Goal: Task Accomplishment & Management: Use online tool/utility

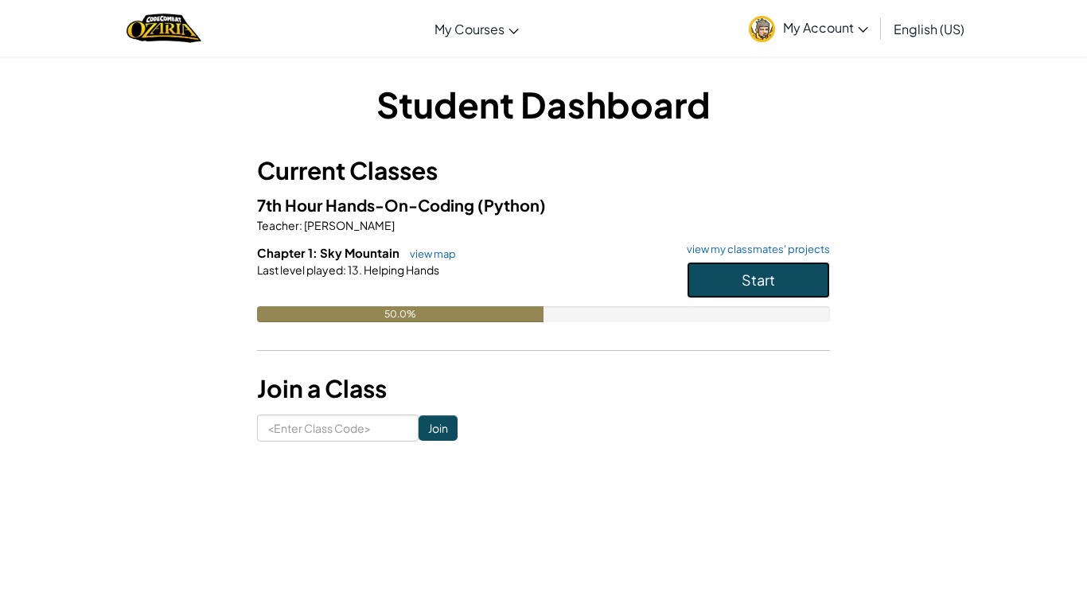
click at [726, 292] on button "Start" at bounding box center [758, 280] width 143 height 37
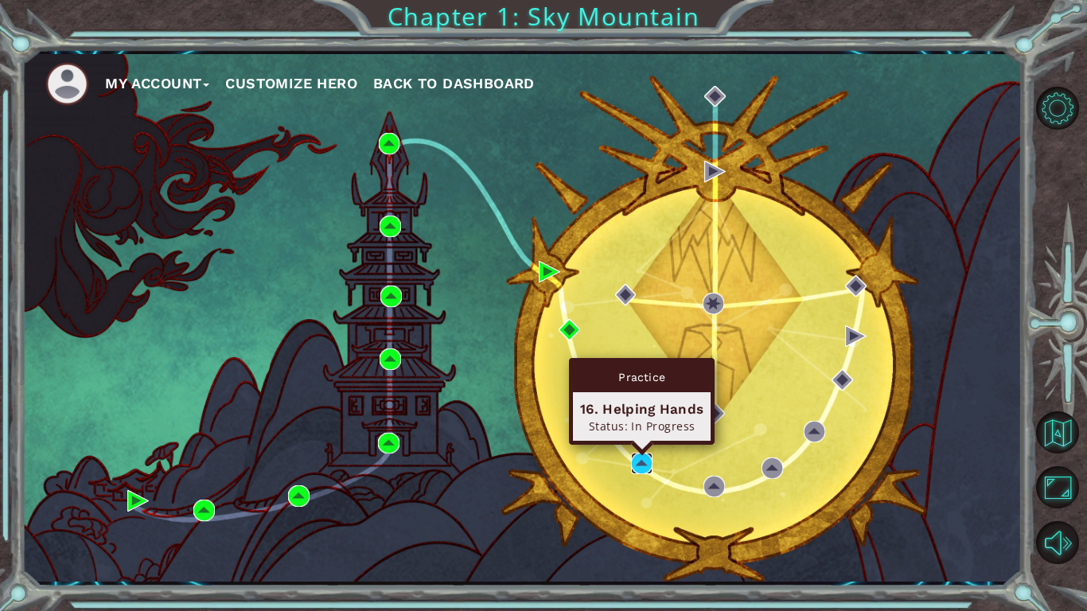
click at [647, 458] on img at bounding box center [641, 463] width 21 height 21
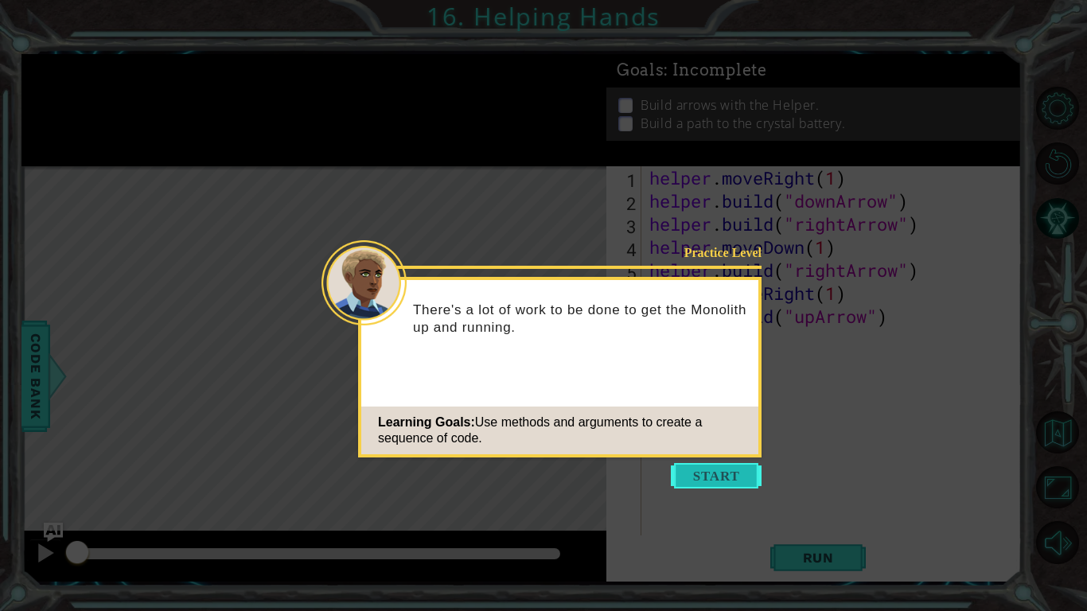
click at [691, 486] on button "Start" at bounding box center [716, 475] width 91 height 25
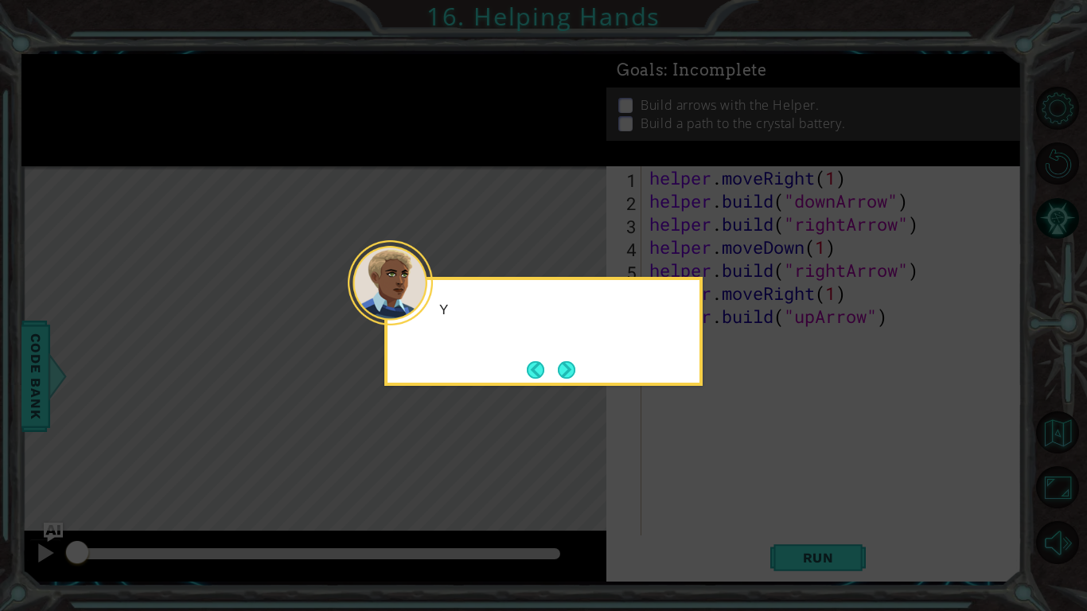
click at [691, 486] on icon at bounding box center [543, 305] width 1087 height 611
click at [563, 361] on button "Next" at bounding box center [567, 370] width 18 height 18
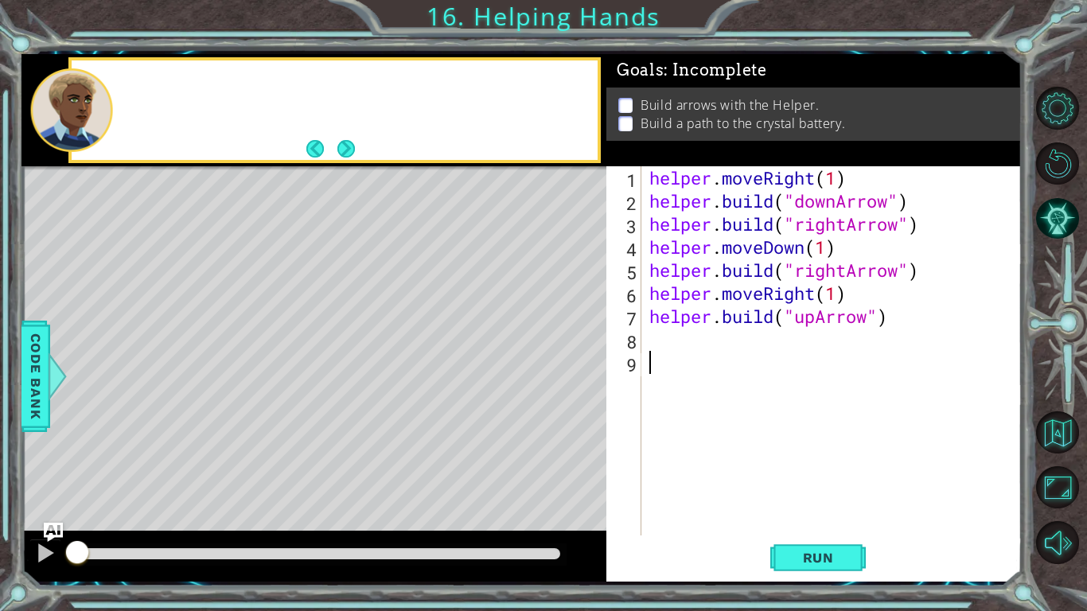
click at [563, 361] on div "Level Map" at bounding box center [388, 400] width 735 height 469
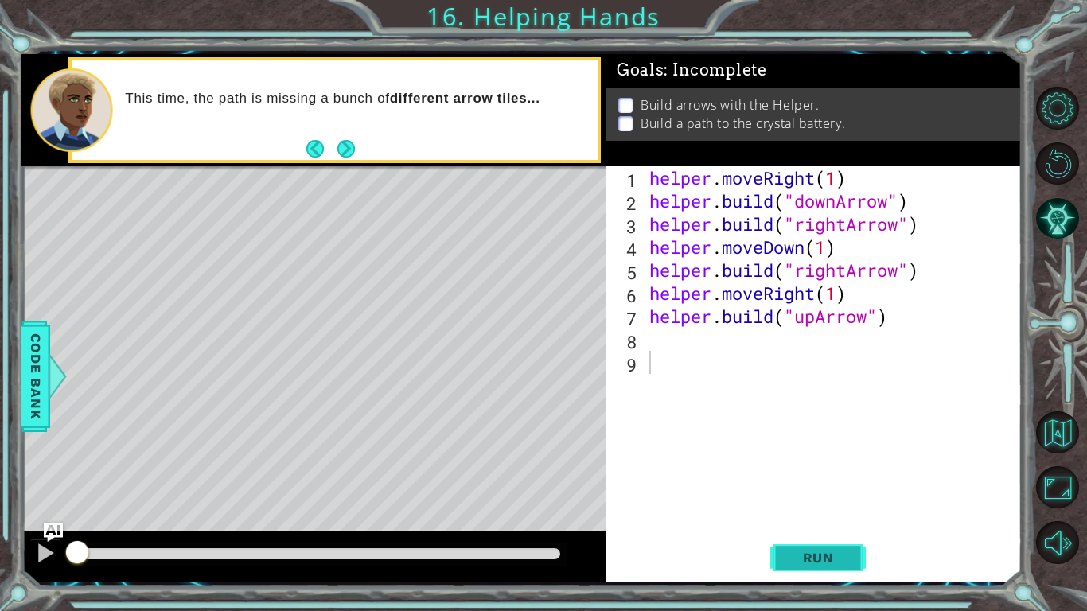
click at [813, 558] on span "Run" at bounding box center [818, 558] width 63 height 16
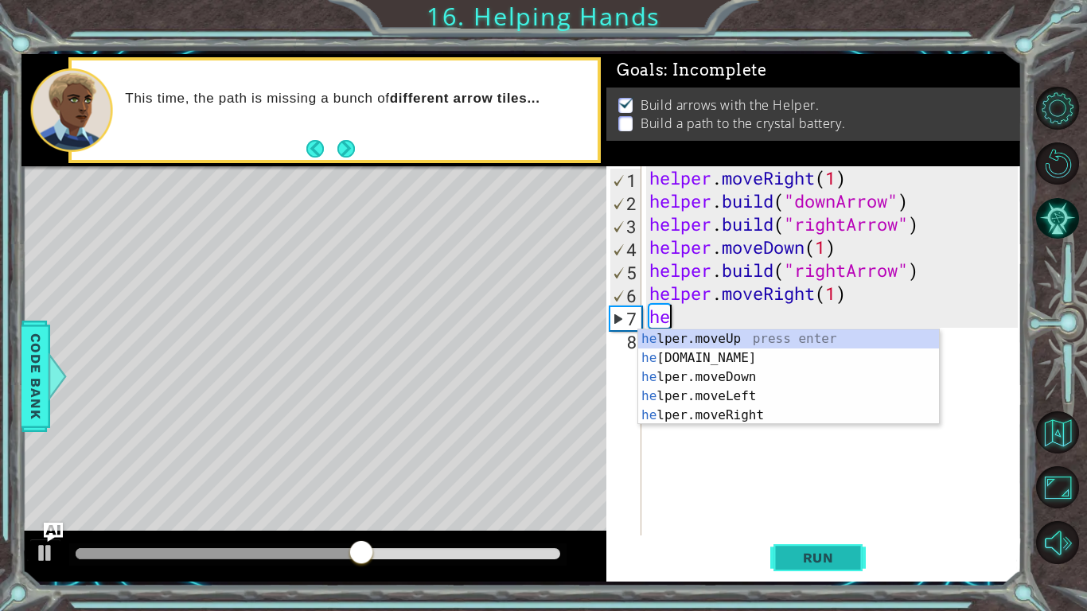
type textarea "h"
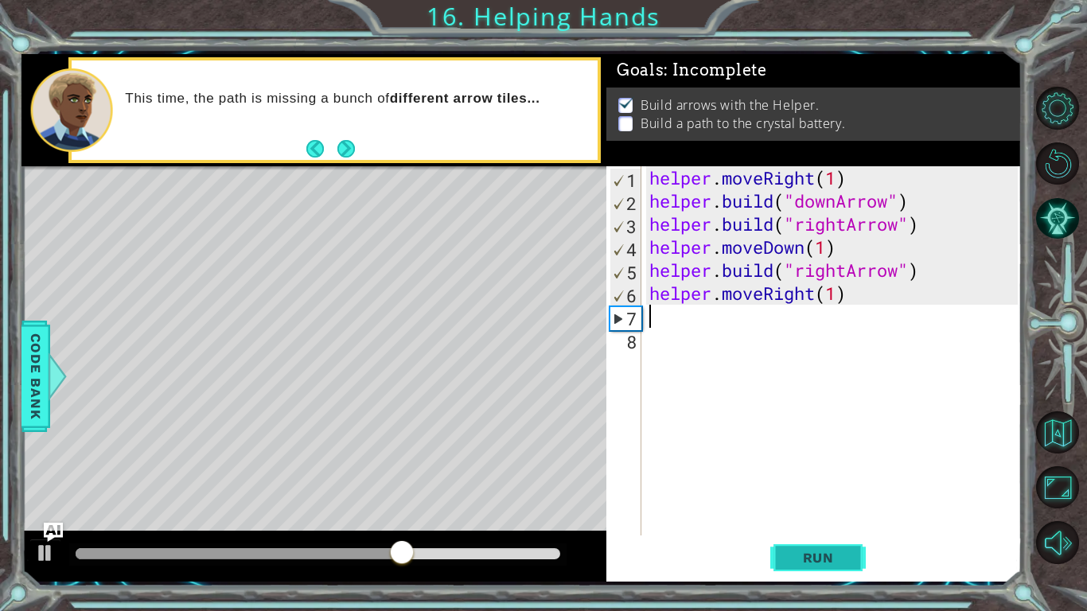
click at [835, 552] on span "Run" at bounding box center [818, 558] width 63 height 16
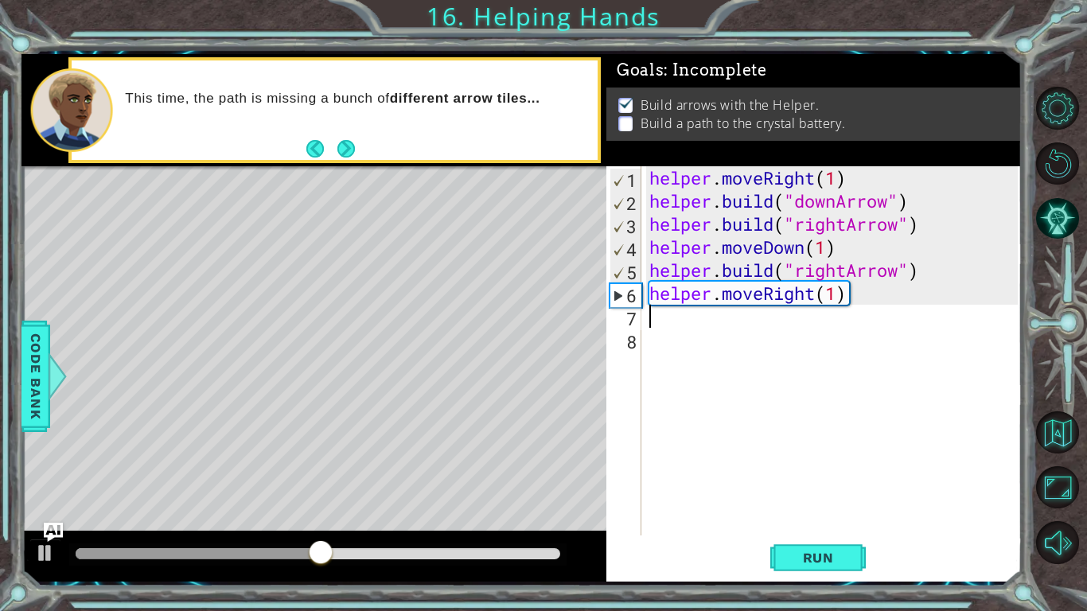
click at [725, 261] on div "helper . moveRight ( 1 ) helper . build ( "downArrow" ) helper . build ( "right…" at bounding box center [836, 373] width 380 height 415
click at [726, 266] on div "helper . moveRight ( 1 ) helper . build ( "downArrow" ) helper . build ( "right…" at bounding box center [836, 373] width 380 height 415
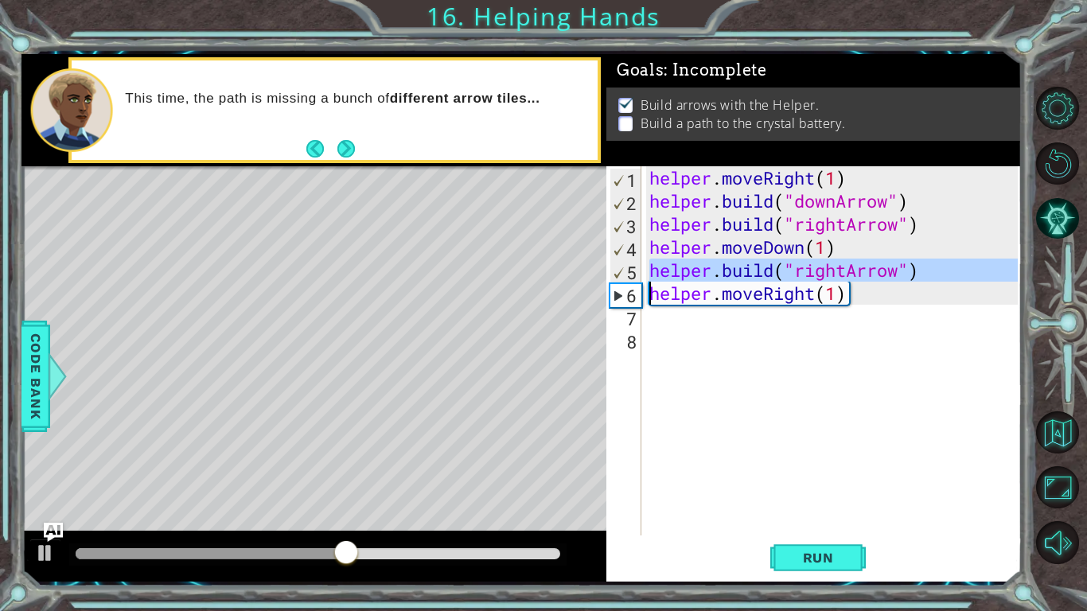
click at [726, 266] on div "helper . moveRight ( 1 ) helper . build ( "downArrow" ) helper . build ( "right…" at bounding box center [832, 350] width 372 height 369
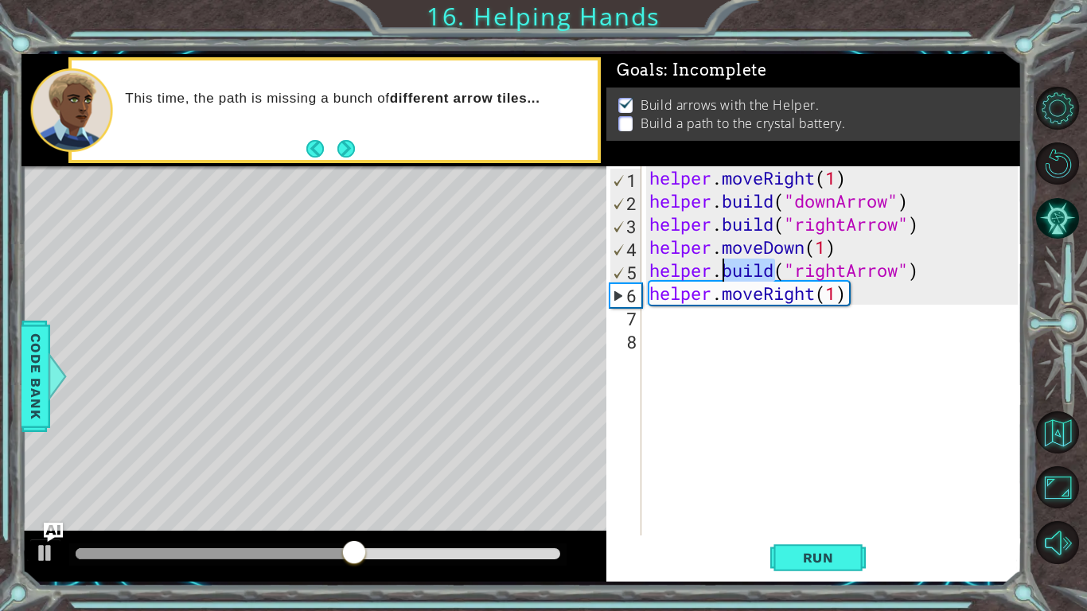
click at [726, 266] on div "helper . moveRight ( 1 ) helper . build ( "downArrow" ) helper . build ( "right…" at bounding box center [836, 373] width 380 height 415
type textarea "[DOMAIN_NAME]("rightArrow") helper.moveRight(1)"
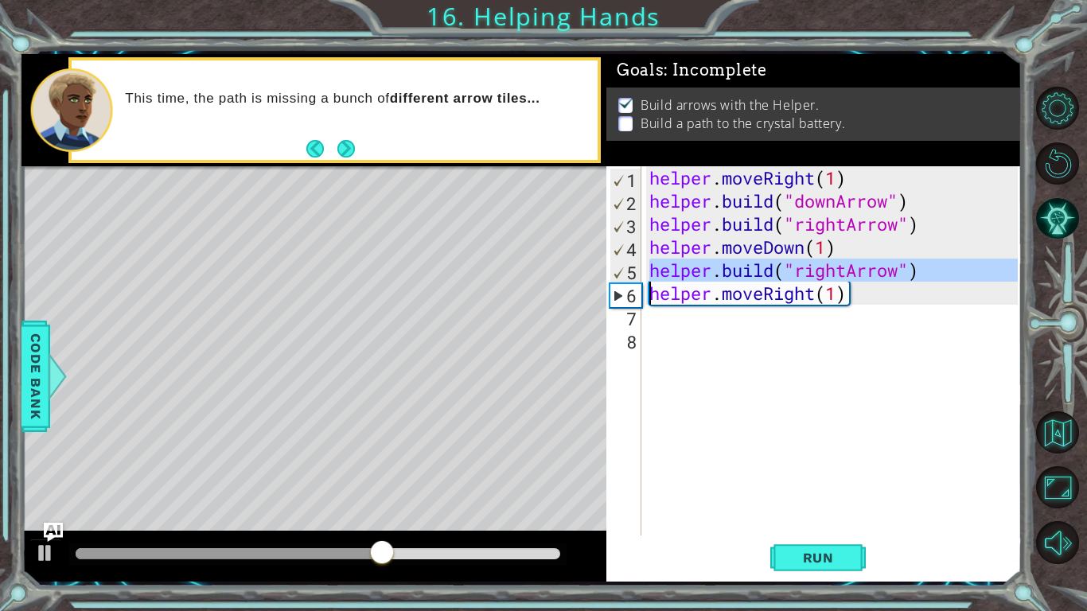
click at [735, 317] on div "helper . moveRight ( 1 ) helper . build ( "downArrow" ) helper . build ( "right…" at bounding box center [836, 373] width 380 height 415
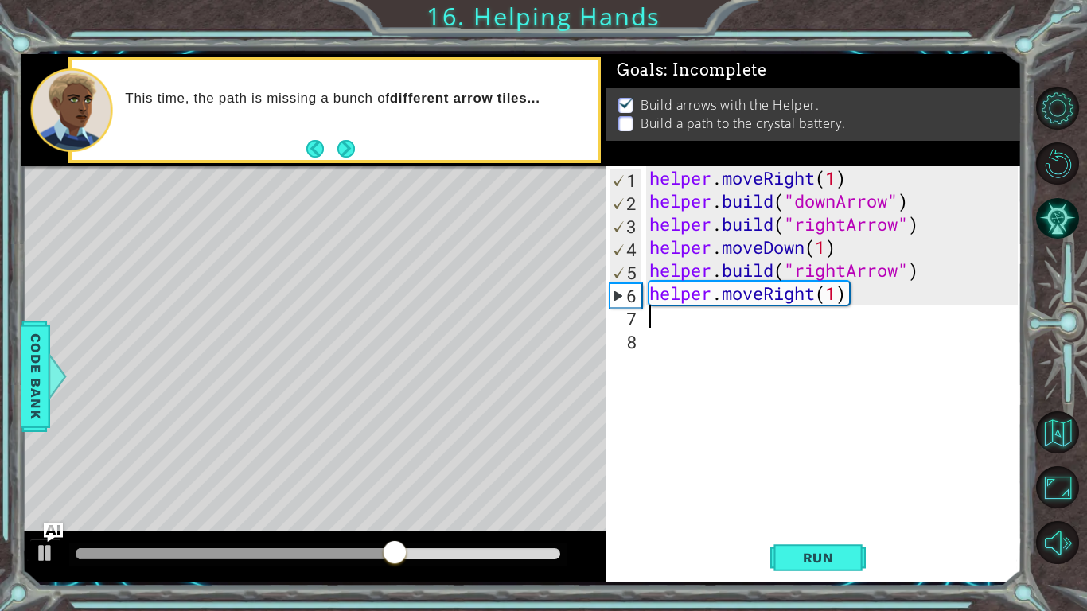
paste textarea "y"
click at [733, 371] on div "helper . moveRight ( 1 ) helper . build ( "downArrow" ) helper . build ( "right…" at bounding box center [836, 373] width 380 height 415
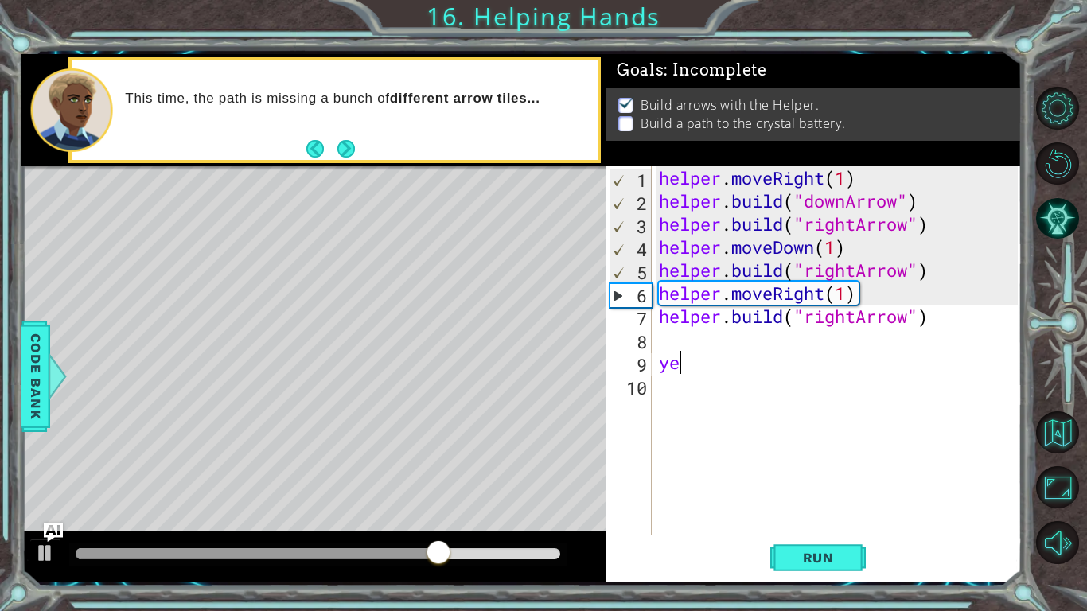
type textarea "y"
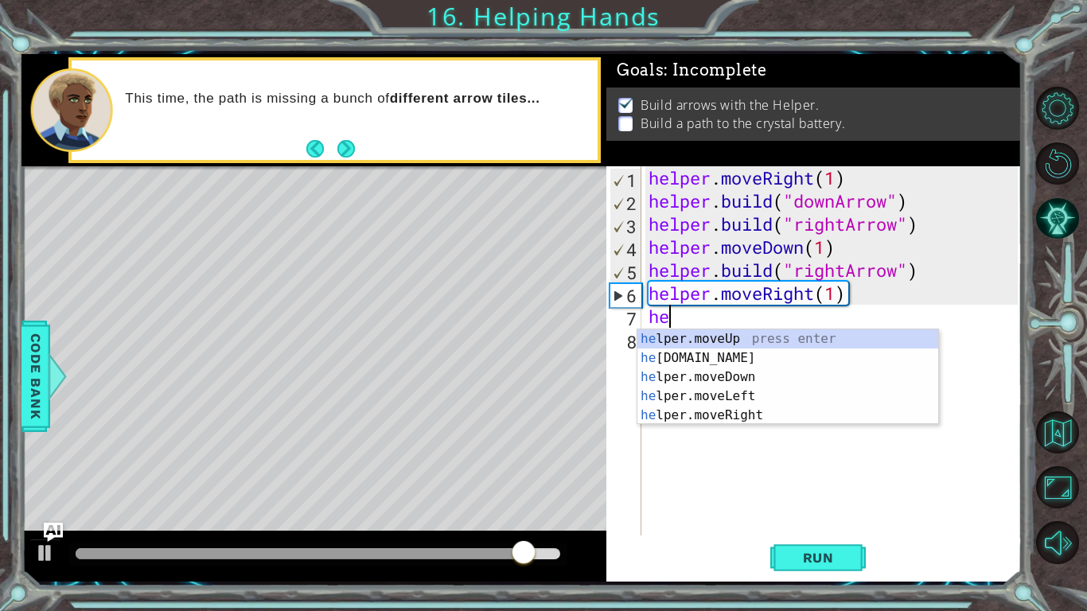
type textarea "h"
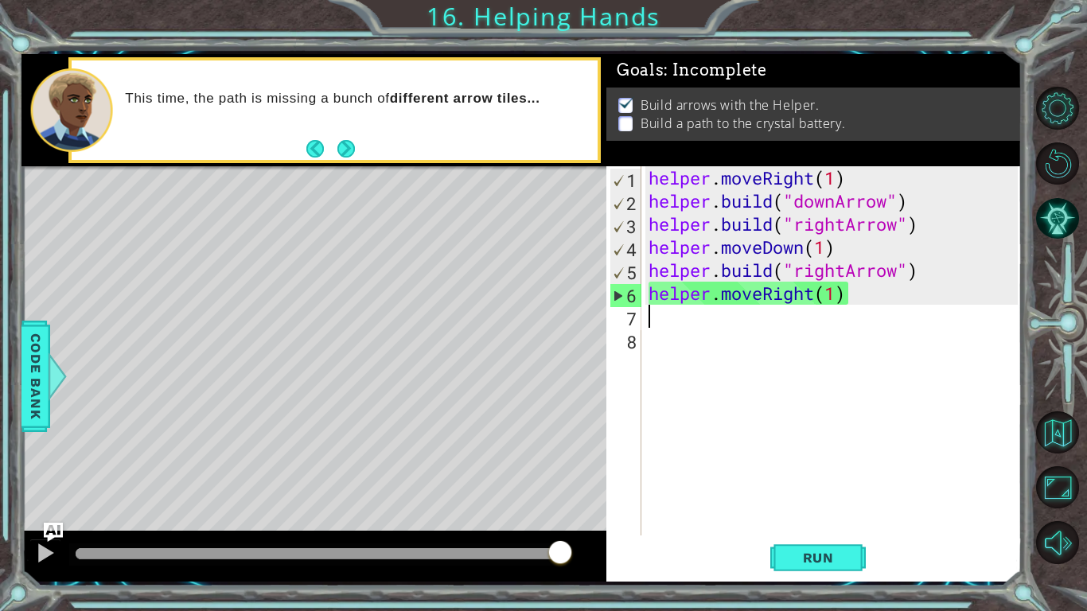
click at [843, 297] on div "helper . moveRight ( 1 ) helper . build ( "downArrow" ) helper . build ( "right…" at bounding box center [835, 373] width 380 height 415
click at [832, 303] on div "helper . moveRight ( 1 ) helper . build ( "downArrow" ) helper . build ( "right…" at bounding box center [835, 373] width 380 height 415
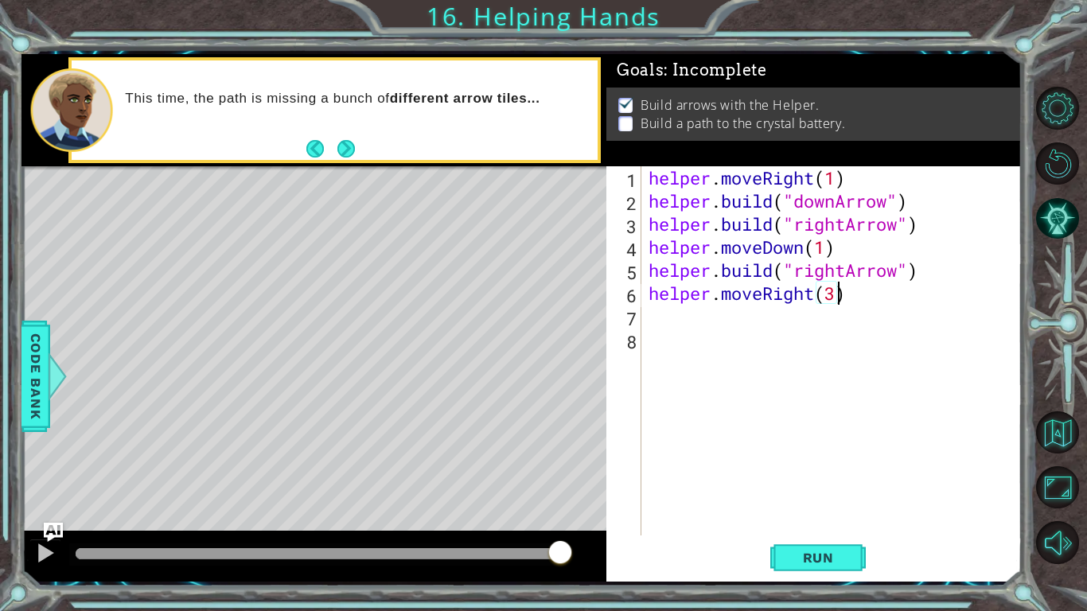
scroll to position [0, 8]
click at [847, 552] on span "Run" at bounding box center [818, 558] width 63 height 16
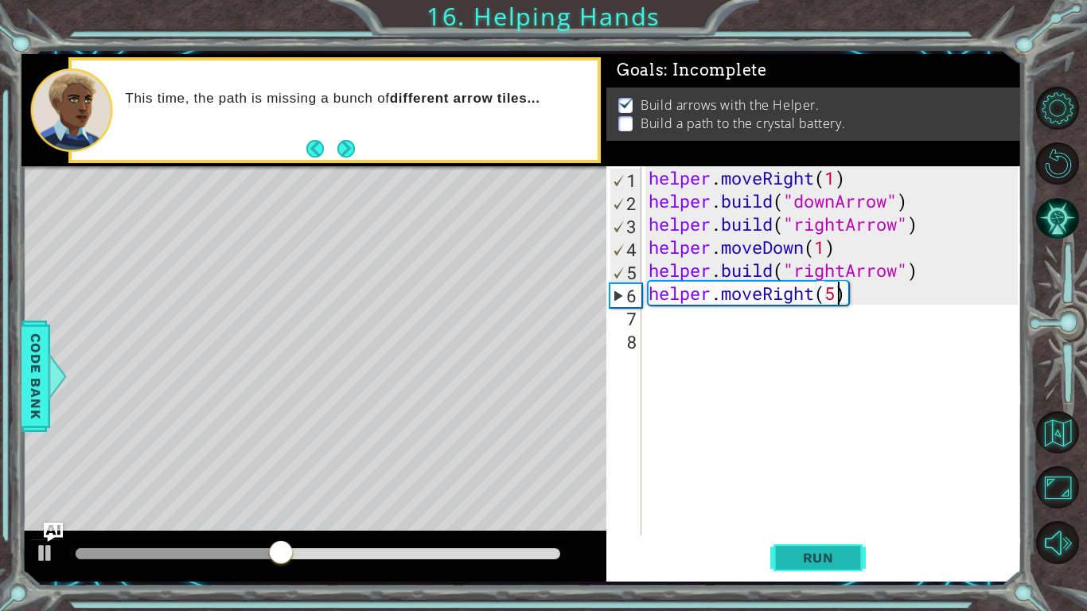
click at [805, 564] on span "Run" at bounding box center [818, 558] width 63 height 16
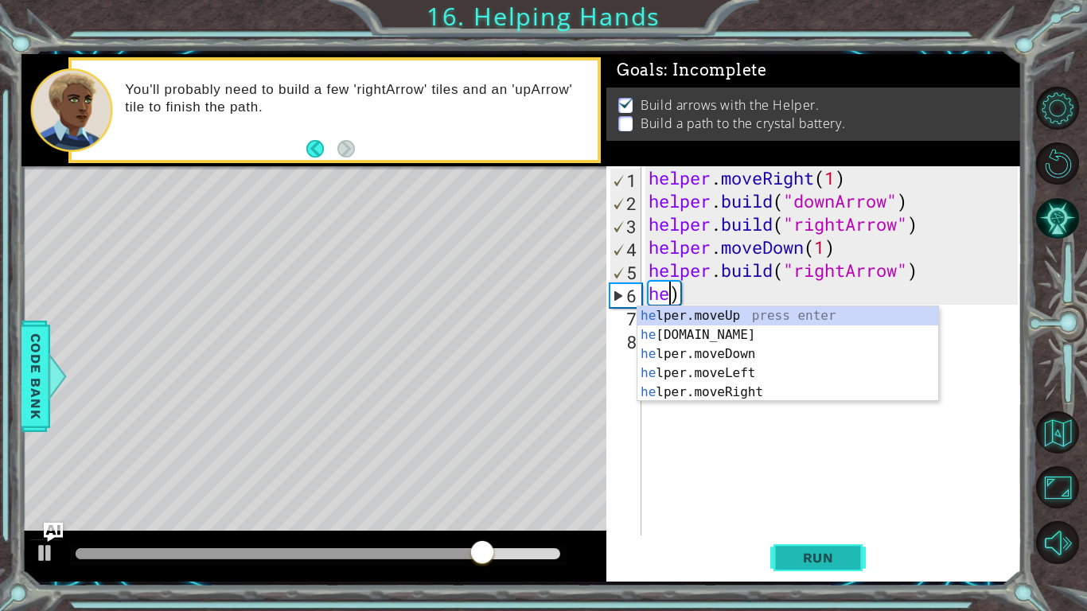
scroll to position [0, 0]
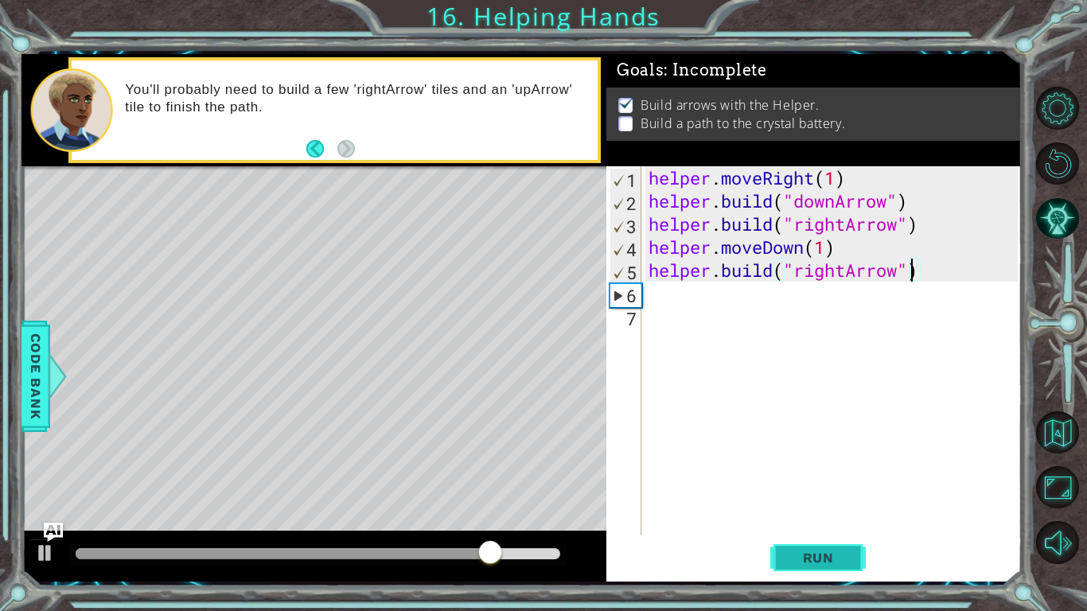
type textarea "[DOMAIN_NAME]("rightArrow)"
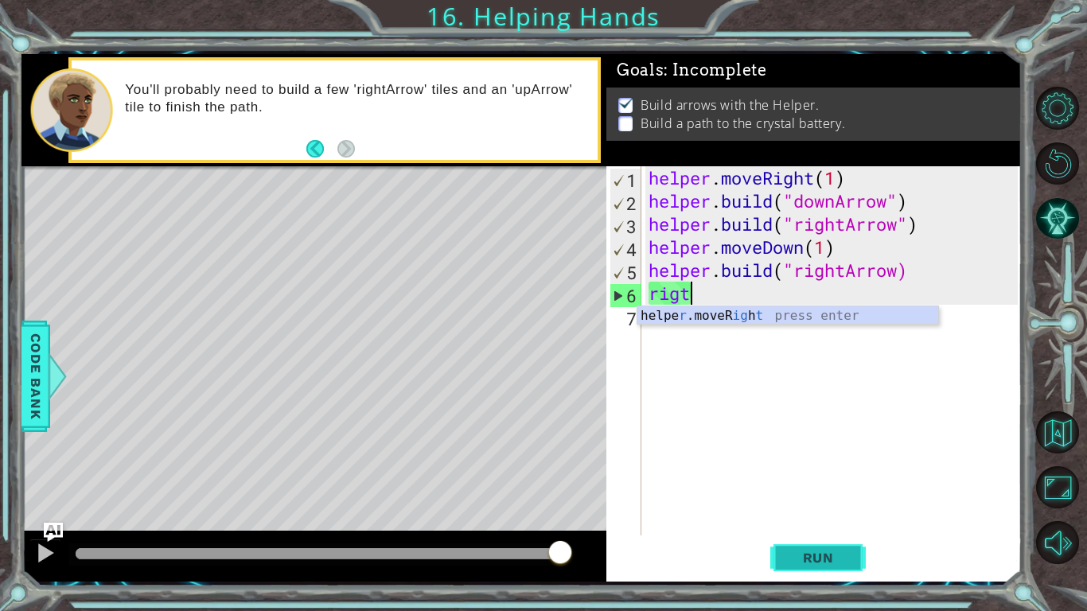
scroll to position [0, 1]
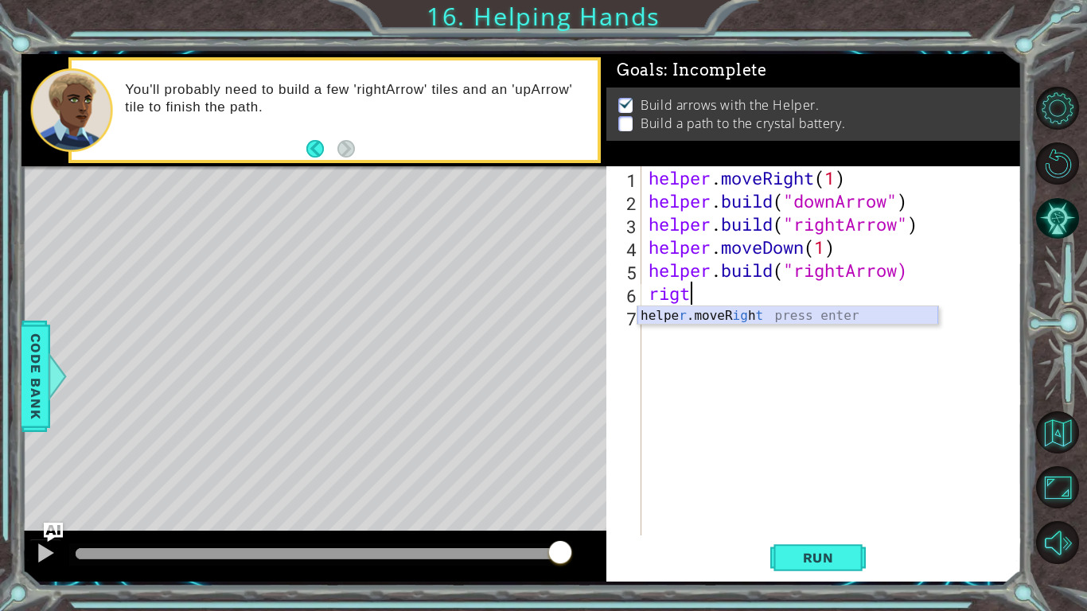
click at [728, 317] on div "helpe [PERSON_NAME]moveR ig h t press enter" at bounding box center [787, 334] width 301 height 57
type textarea "helper.moveRight(1)"
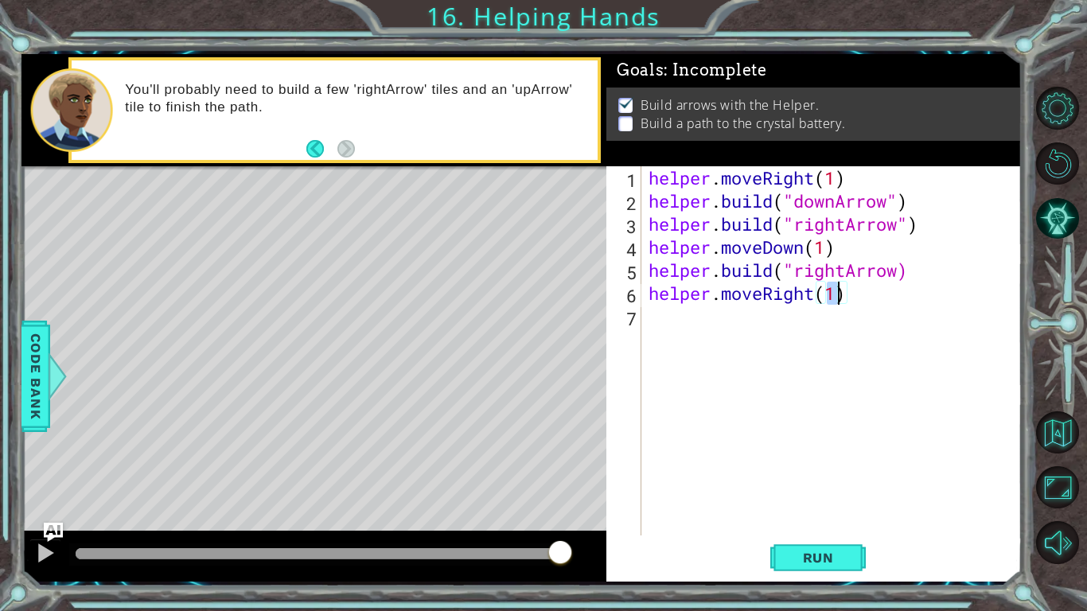
click at [723, 343] on div "helper . moveRight ( 1 ) helper . build ( "downArrow" ) helper . build ( "right…" at bounding box center [835, 373] width 380 height 415
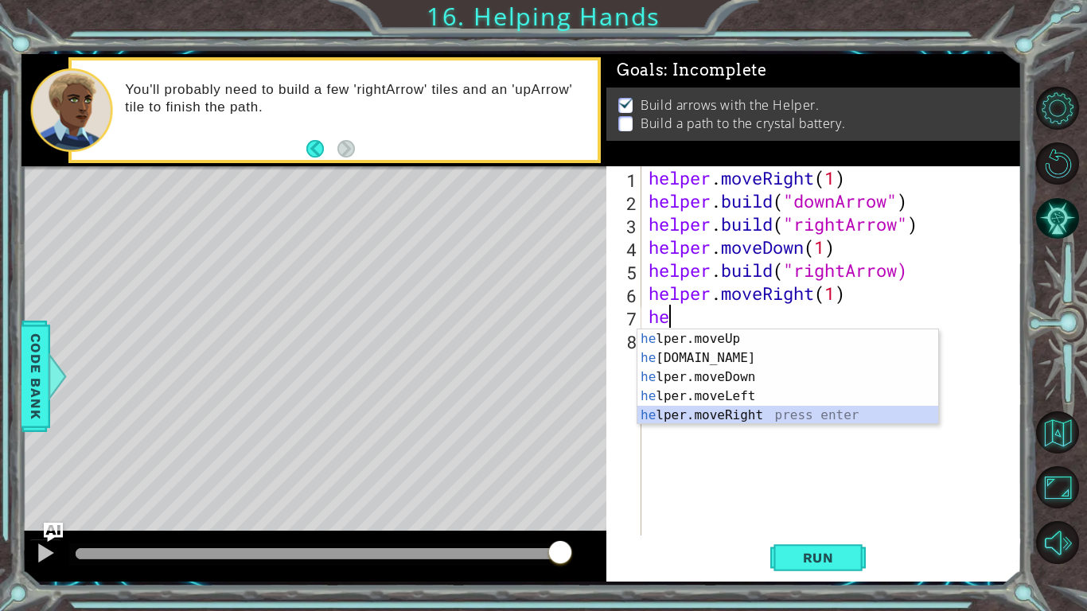
click at [732, 422] on div "he lper.moveUp press enter he [DOMAIN_NAME] press enter he lper.moveDown press …" at bounding box center [787, 396] width 301 height 134
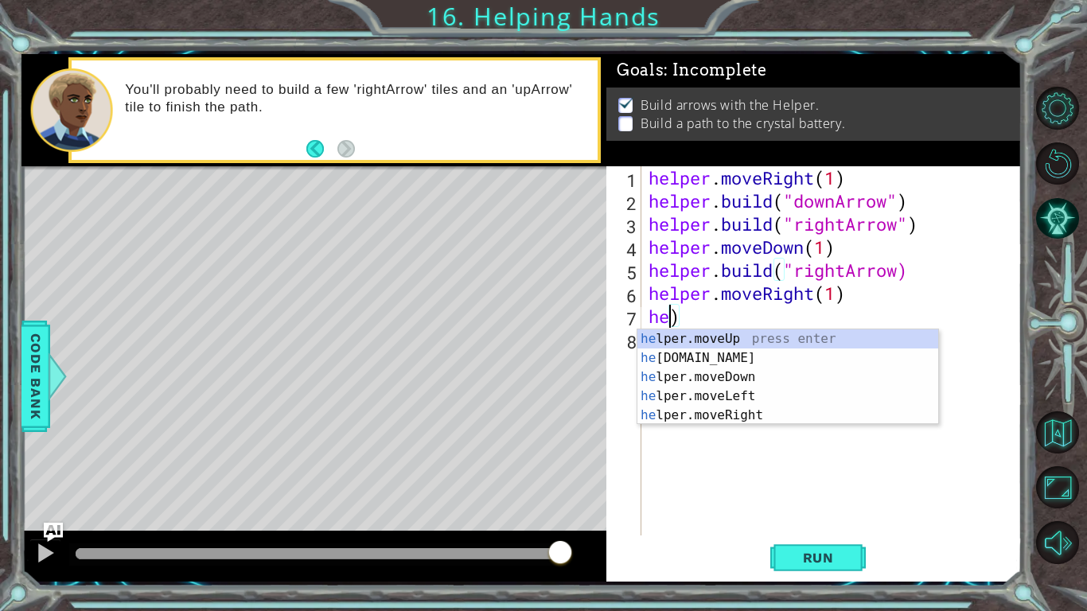
type textarea ")"
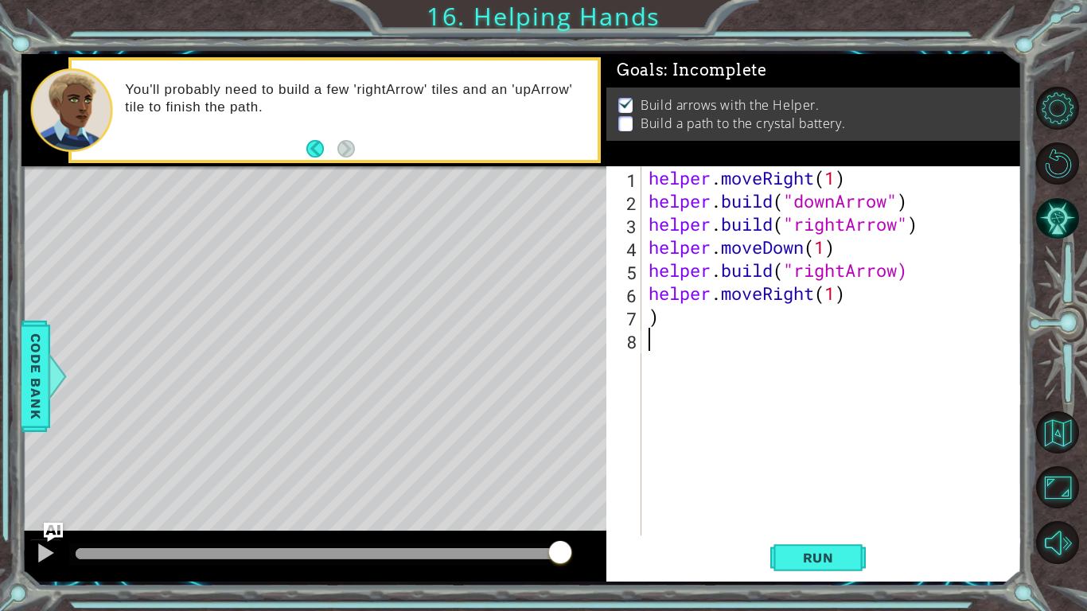
type textarea ")"
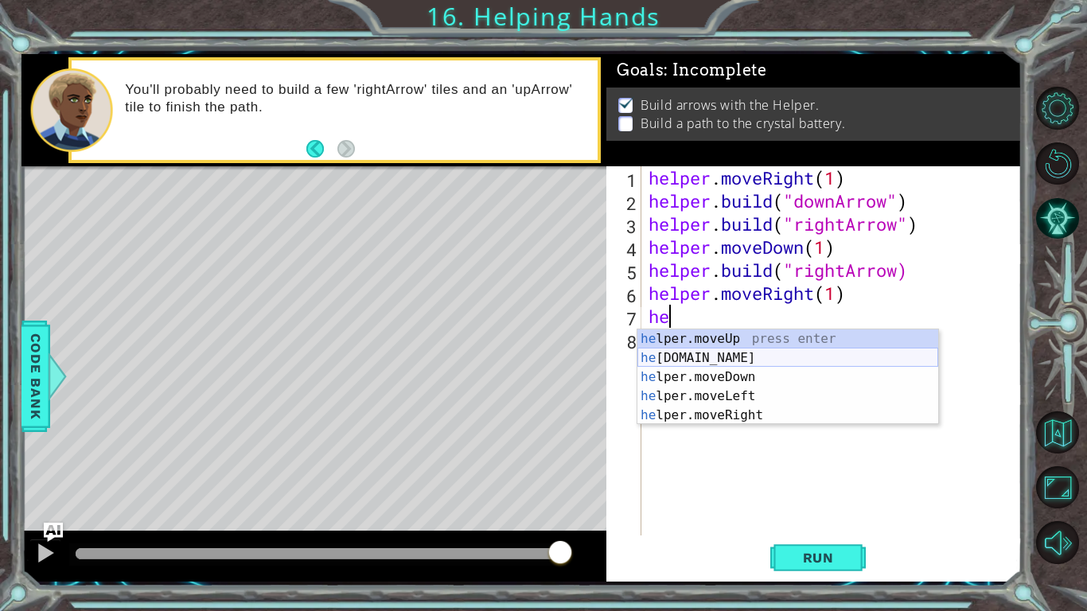
click at [848, 356] on div "he lper.moveUp press enter he [DOMAIN_NAME] press enter he lper.moveDown press …" at bounding box center [787, 396] width 301 height 134
type textarea "[DOMAIN_NAME]("rightArrow")"
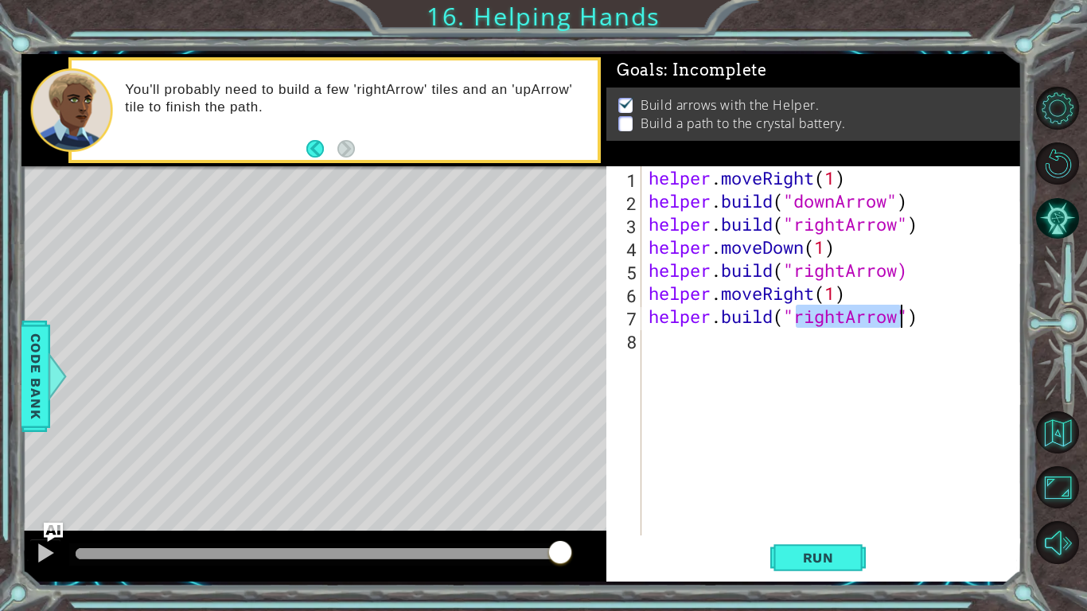
click at [873, 375] on div "helper . moveRight ( 1 ) helper . build ( "downArrow" ) helper . build ( "right…" at bounding box center [835, 373] width 380 height 415
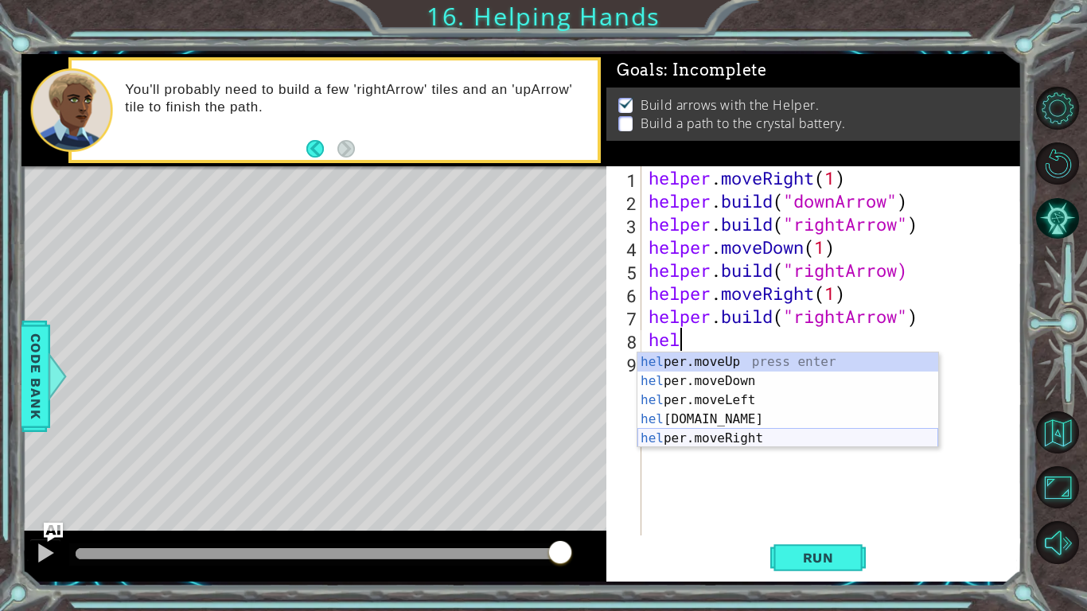
click at [828, 442] on div "hel per.moveUp press enter hel per.moveDown press enter hel per.moveLeft press …" at bounding box center [787, 419] width 301 height 134
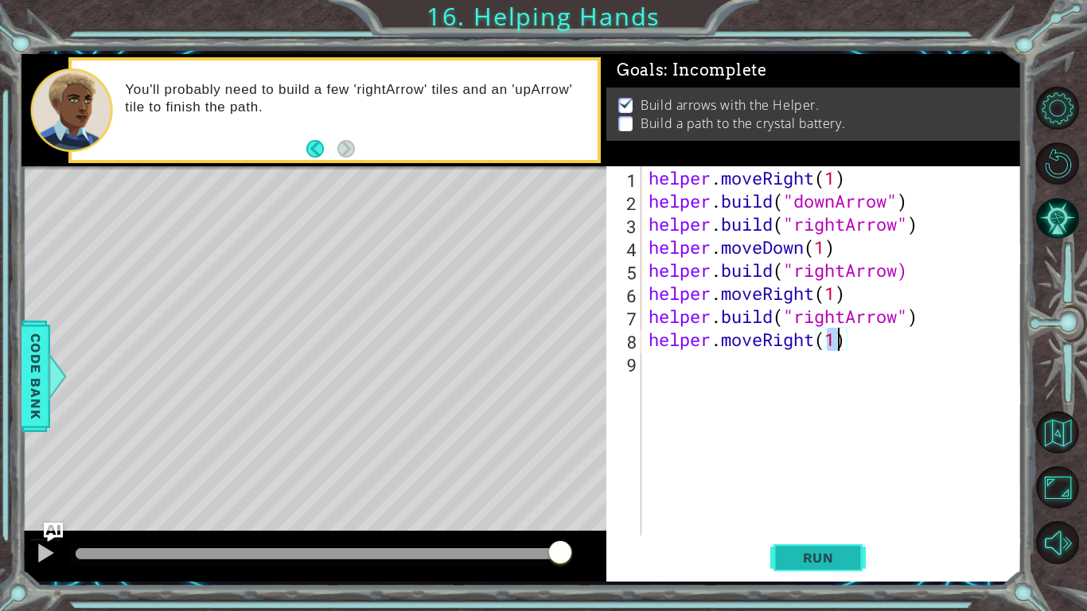
click at [808, 553] on span "Run" at bounding box center [818, 558] width 63 height 16
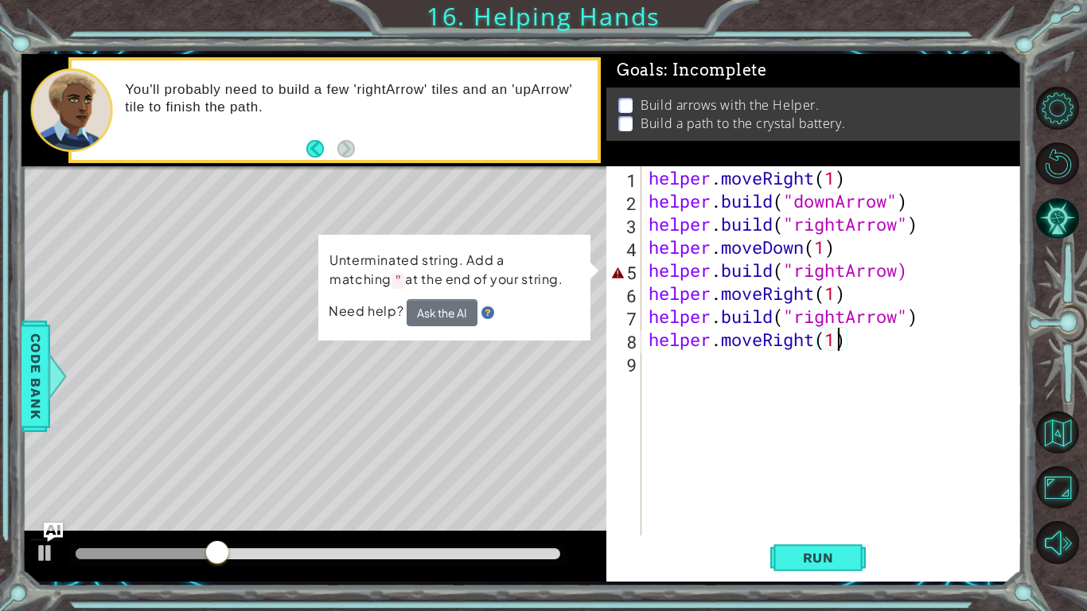
click at [904, 278] on div "helper . moveRight ( 1 ) helper . build ( "downArrow" ) helper . build ( "right…" at bounding box center [835, 373] width 380 height 415
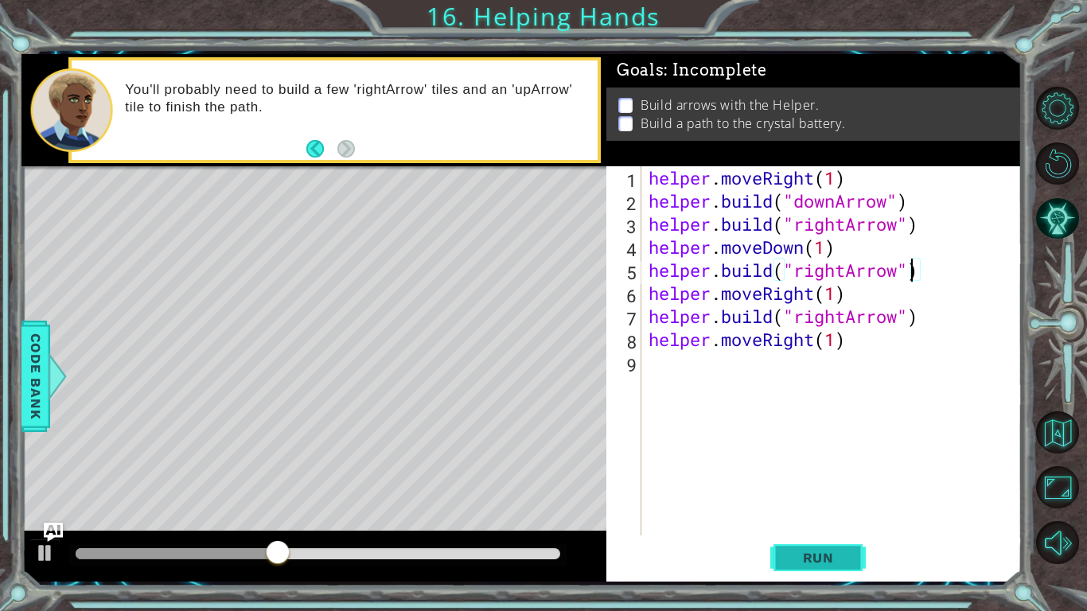
type textarea "[DOMAIN_NAME]("rightArrow")"
click at [831, 561] on span "Run" at bounding box center [818, 558] width 63 height 16
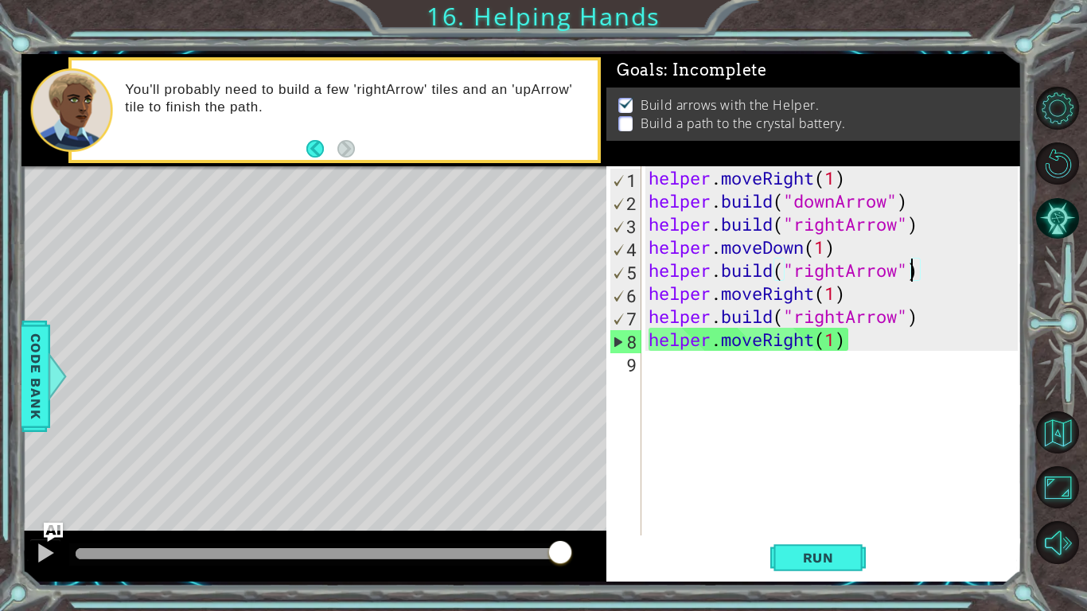
click at [691, 372] on div "helper . moveRight ( 1 ) helper . build ( "downArrow" ) helper . build ( "right…" at bounding box center [835, 373] width 380 height 415
click at [777, 310] on div "helper . moveRight ( 1 ) helper . build ( "downArrow" ) helper . build ( "right…" at bounding box center [835, 373] width 380 height 415
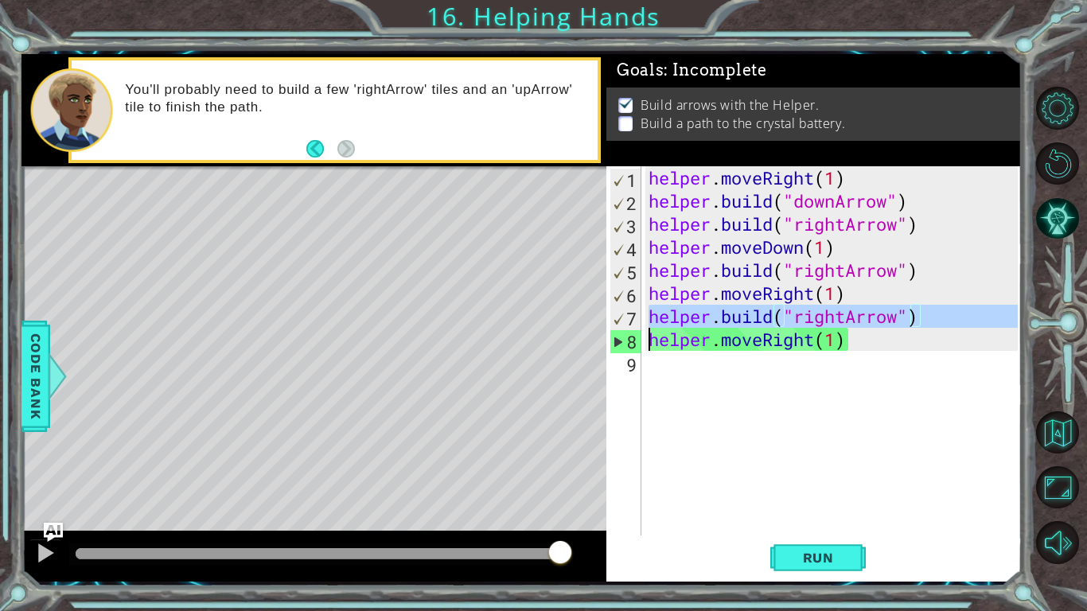
click at [777, 310] on div "helper . moveRight ( 1 ) helper . build ( "downArrow" ) helper . build ( "right…" at bounding box center [835, 373] width 380 height 415
type textarea "[DOMAIN_NAME]("rightArrow") helper.moveRight(1)"
click at [746, 380] on div "helper . moveRight ( 1 ) helper . build ( "downArrow" ) helper . build ( "right…" at bounding box center [835, 373] width 380 height 415
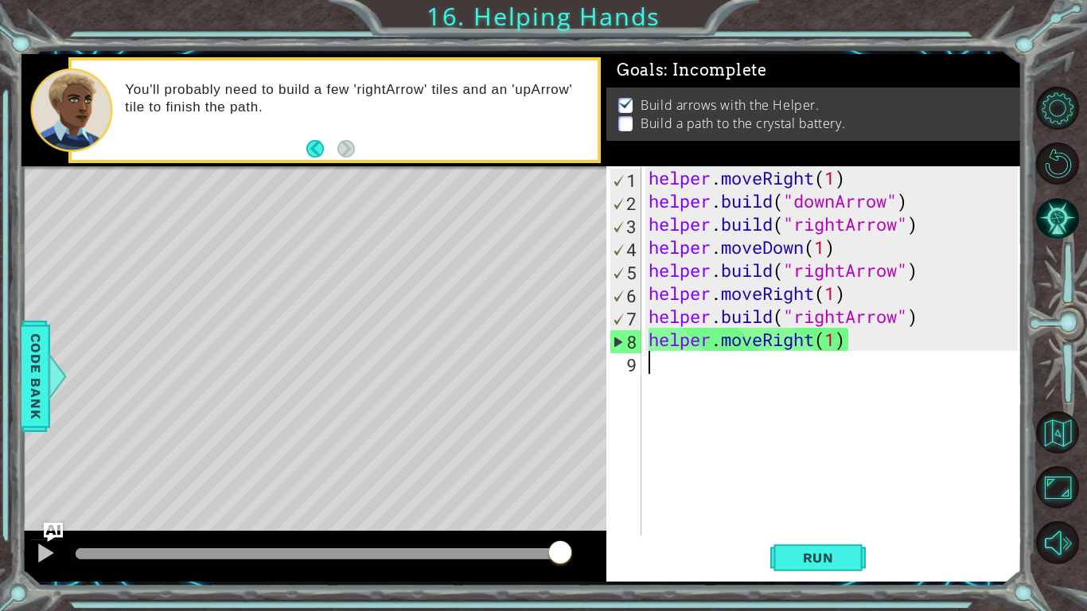
paste textarea "helper.moveRight(1)"
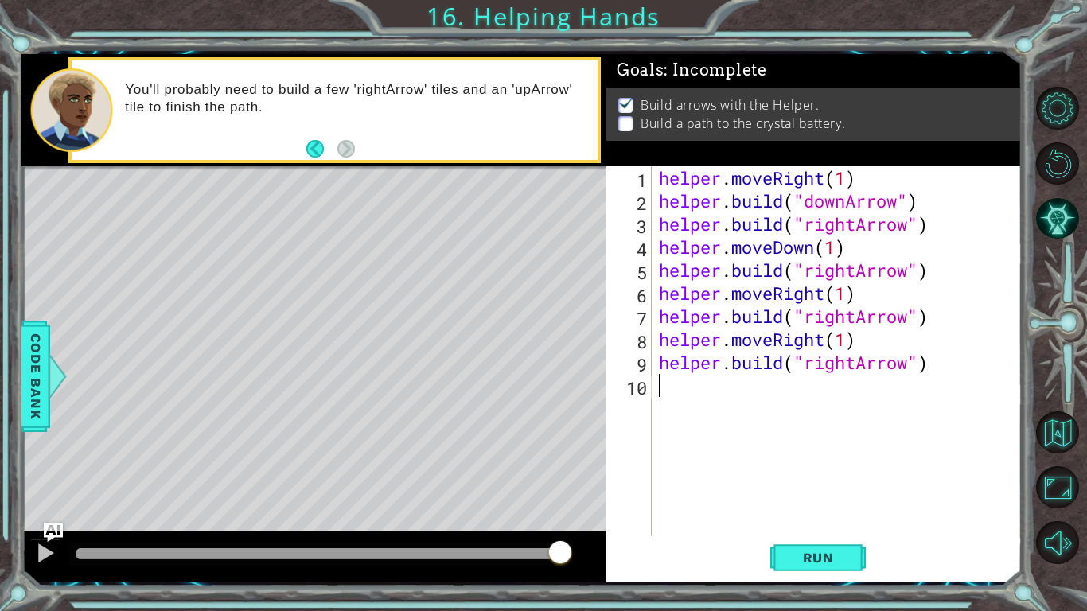
click at [726, 338] on div "helper . moveRight ( 1 ) helper . build ( "downArrow" ) helper . build ( "right…" at bounding box center [841, 373] width 370 height 415
type textarea "helper.moveRight(1) [DOMAIN_NAME]("rightArrow")"
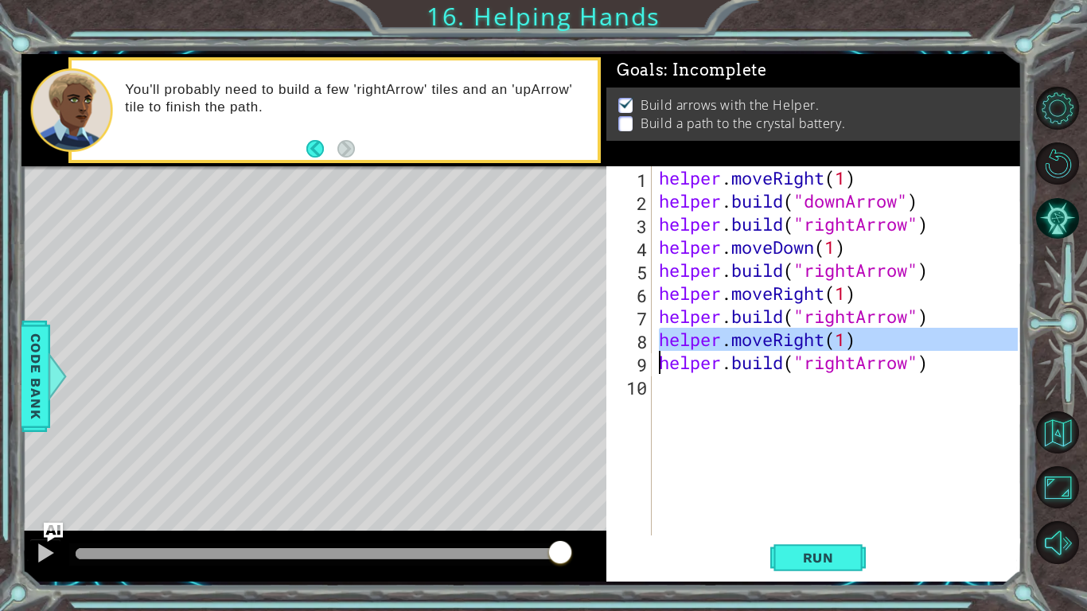
click at [695, 415] on div "helper . moveRight ( 1 ) helper . build ( "downArrow" ) helper . build ( "right…" at bounding box center [841, 373] width 370 height 415
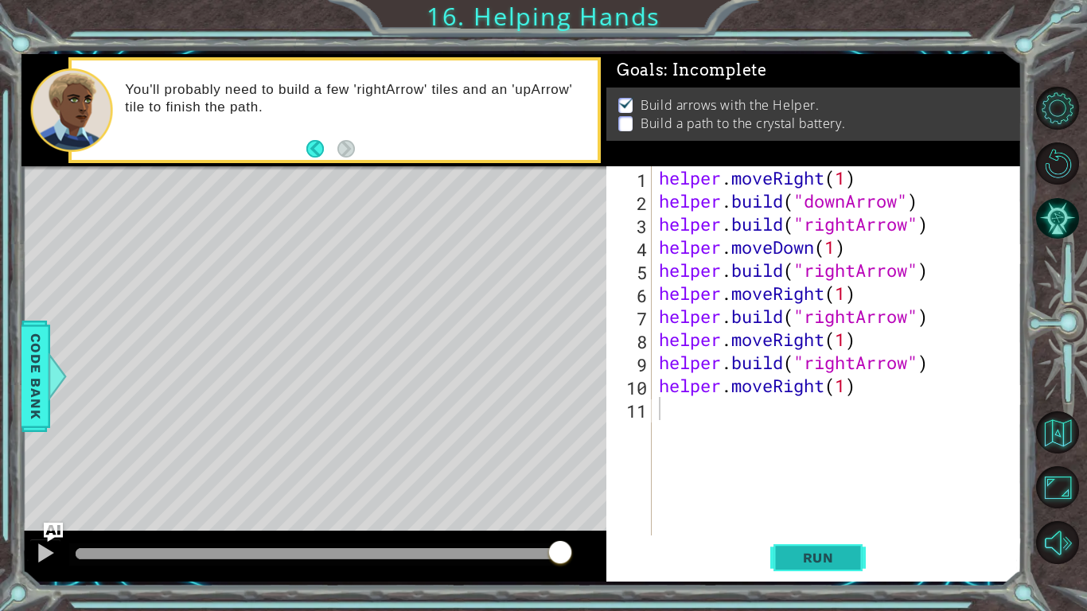
click at [811, 563] on span "Run" at bounding box center [818, 558] width 63 height 16
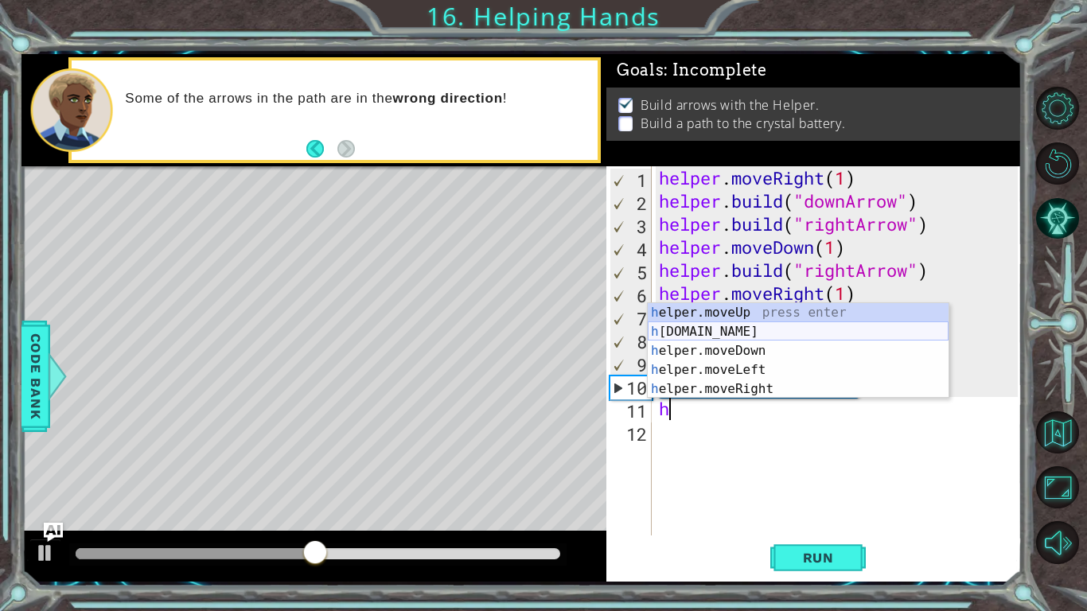
click at [788, 333] on div "h elper.moveUp press enter h [DOMAIN_NAME] press enter h elper.moveDown press e…" at bounding box center [798, 370] width 301 height 134
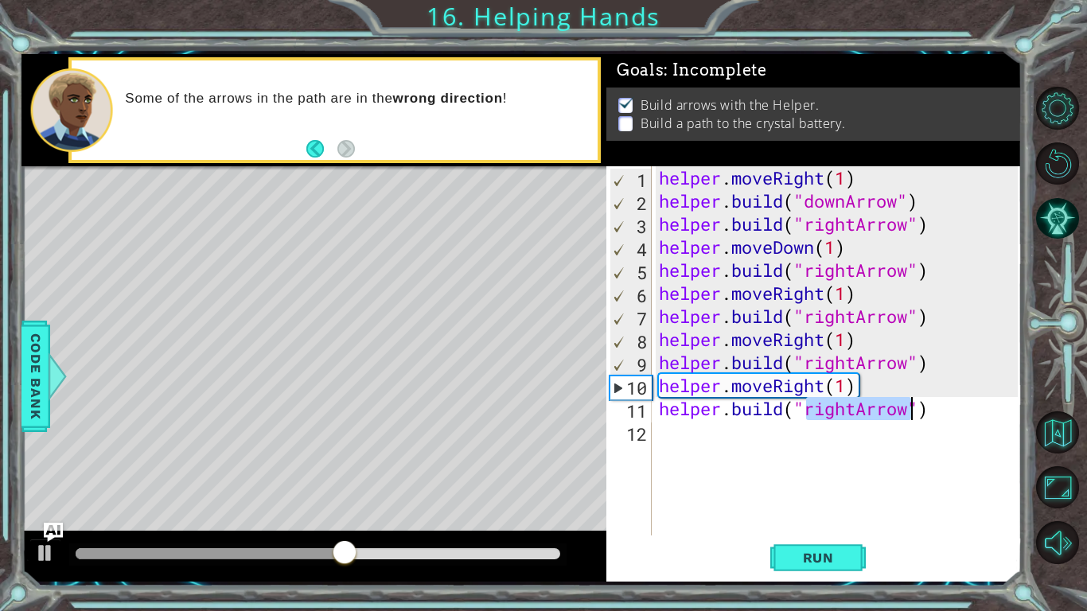
click at [851, 411] on div "helper . moveRight ( 1 ) helper . build ( "downArrow" ) helper . build ( "right…" at bounding box center [837, 350] width 362 height 369
type textarea "[DOMAIN_NAME]("leftArrow")"
click at [767, 449] on div "helper . moveRight ( 1 ) helper . build ( "downArrow" ) helper . build ( "right…" at bounding box center [841, 373] width 370 height 415
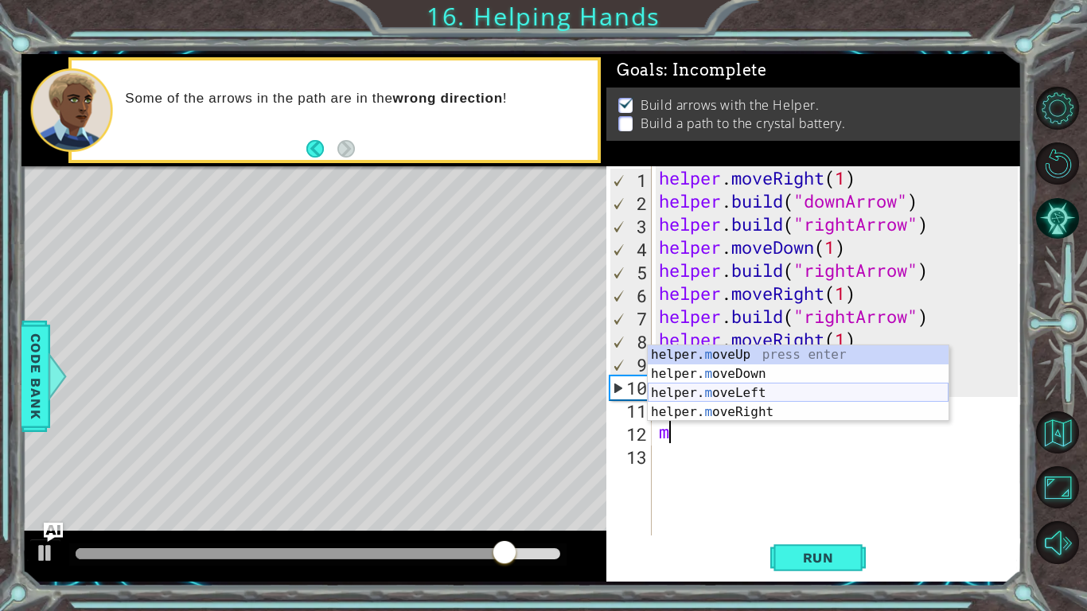
click at [800, 399] on div "helper. m oveUp press enter helper. m oveDown press enter helper. m oveLeft pre…" at bounding box center [798, 402] width 301 height 115
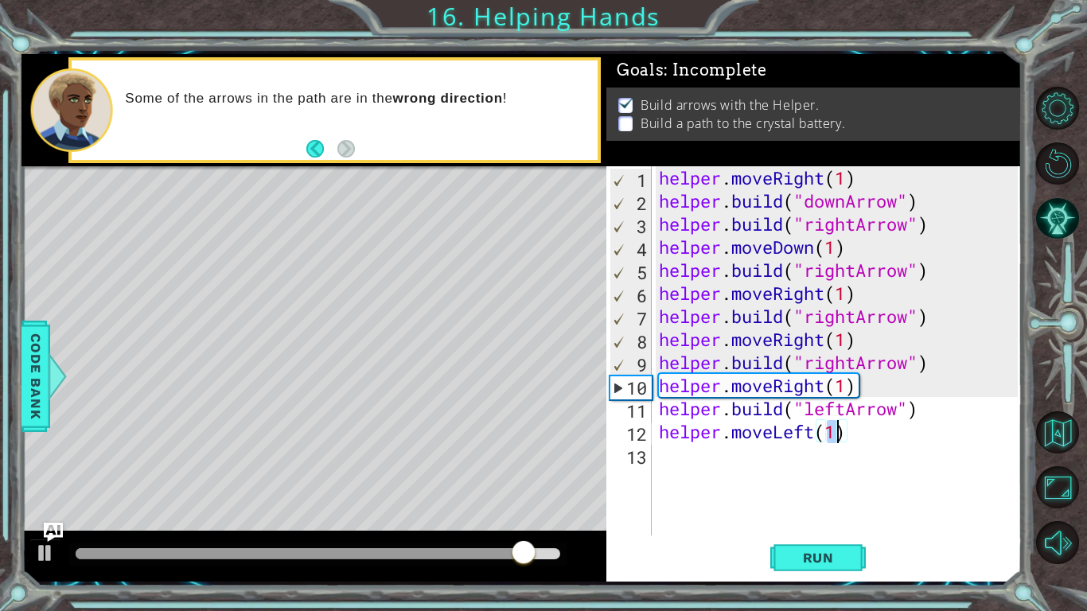
click at [779, 352] on div "helper . moveRight ( 1 ) helper . build ( "downArrow" ) helper . build ( "right…" at bounding box center [841, 373] width 370 height 415
type textarea "[DOMAIN_NAME]("rightArrow")"
click at [765, 454] on div "helper . moveRight ( 1 ) helper . build ( "downArrow" ) helper . build ( "right…" at bounding box center [841, 373] width 370 height 415
type textarea "j"
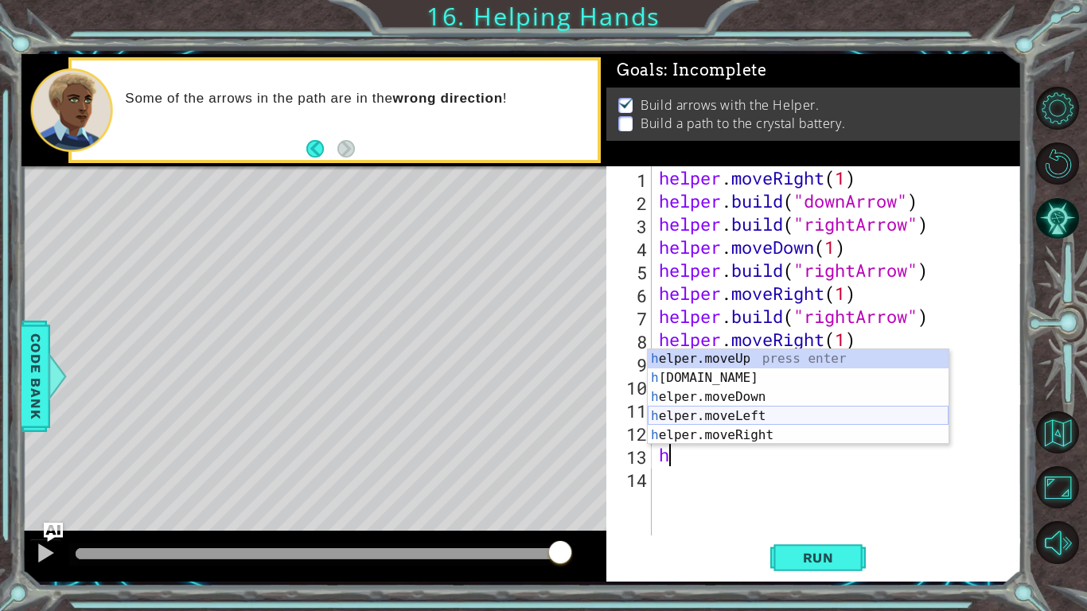
click at [833, 412] on div "h elper.moveUp press enter h [DOMAIN_NAME] press enter h elper.moveDown press e…" at bounding box center [798, 416] width 301 height 134
type textarea "h"
click at [843, 379] on div "he lper.moveUp press enter he [DOMAIN_NAME] press enter he lper.moveDown press …" at bounding box center [798, 416] width 301 height 134
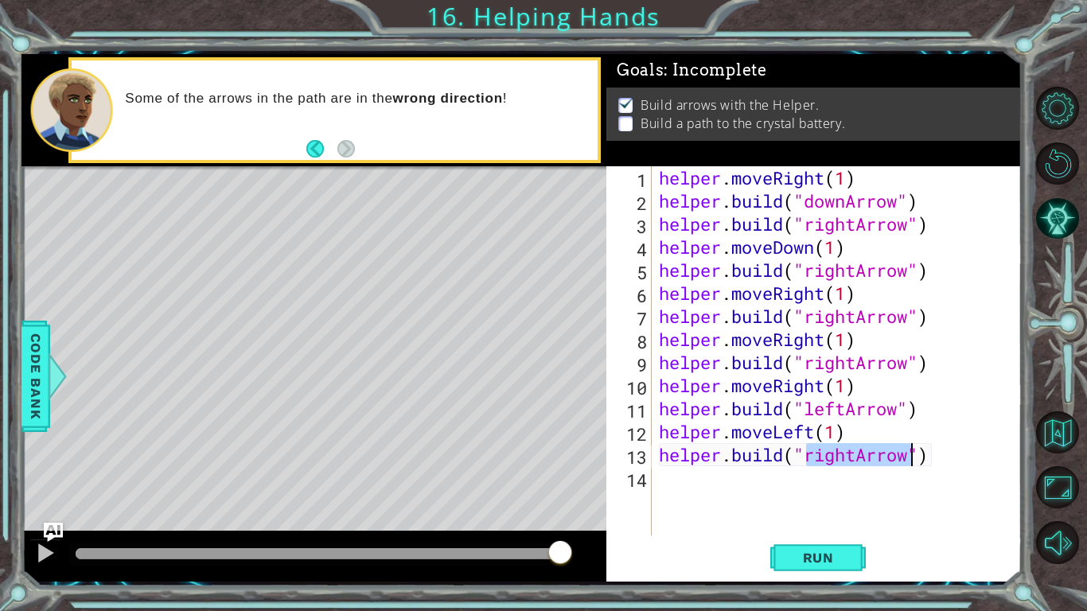
click at [855, 460] on div "helper . moveRight ( 1 ) helper . build ( "downArrow" ) helper . build ( "right…" at bounding box center [837, 350] width 362 height 369
click at [837, 559] on span "Run" at bounding box center [818, 558] width 63 height 16
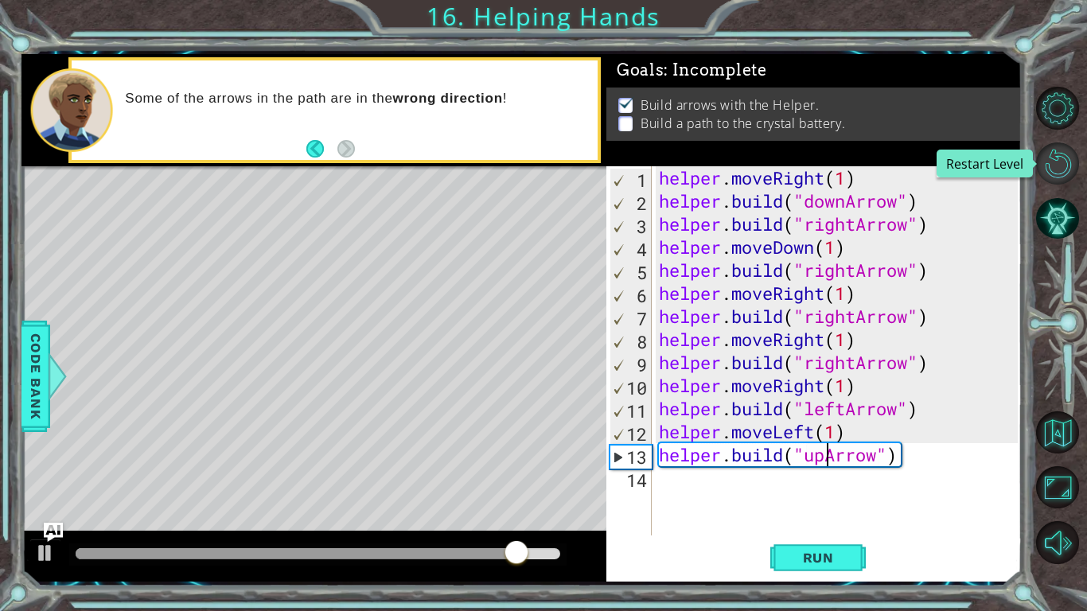
click at [1054, 159] on button "Restart Level" at bounding box center [1057, 163] width 43 height 43
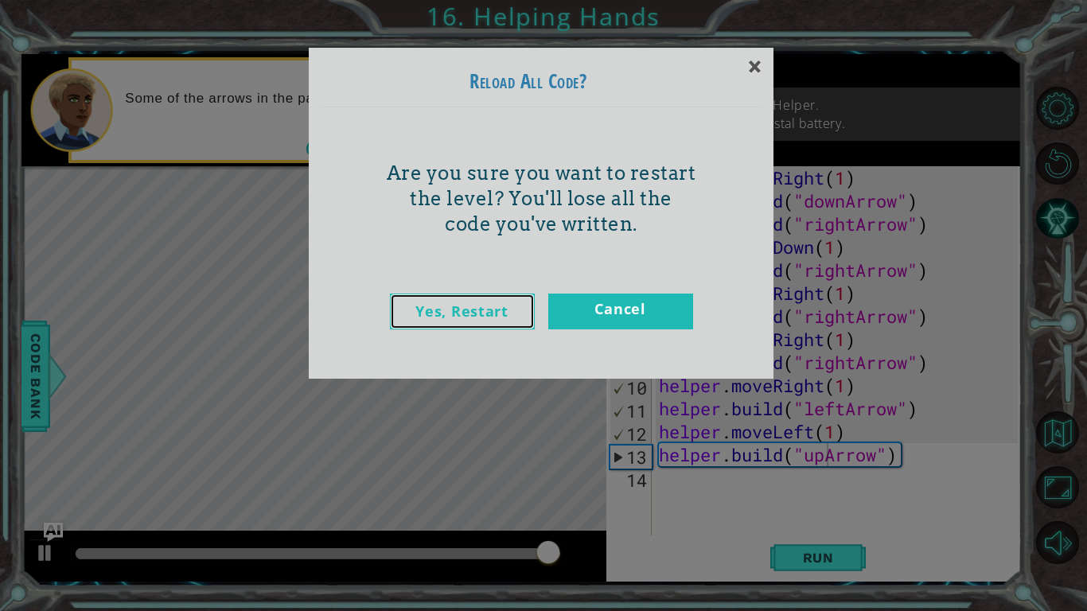
click at [433, 308] on link "Yes, Restart" at bounding box center [462, 312] width 145 height 36
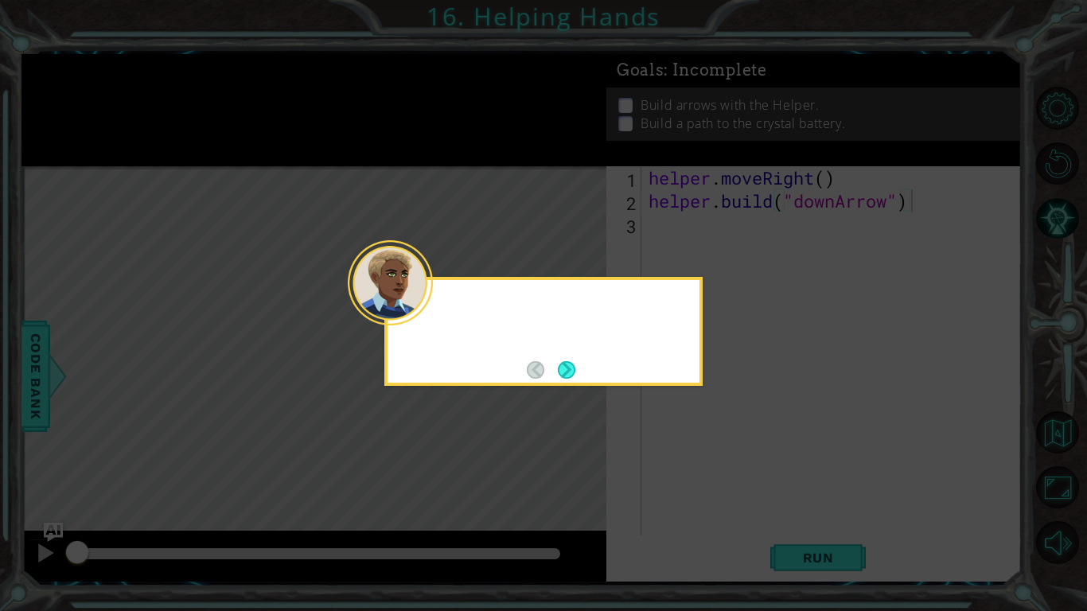
type textarea "[DOMAIN_NAME]("downArrow")"
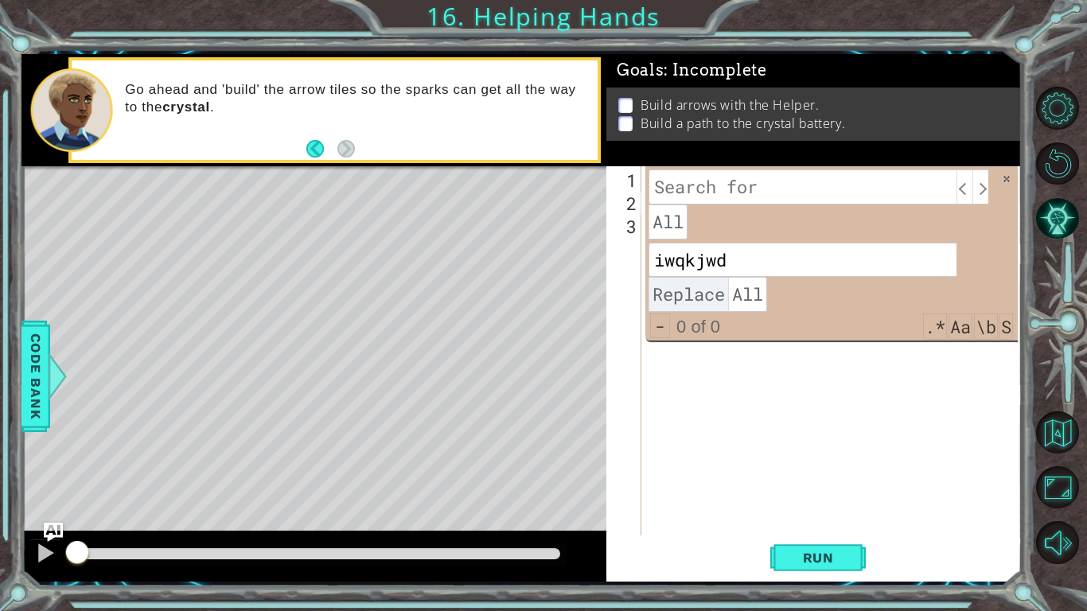
click at [703, 278] on span "Replace" at bounding box center [688, 294] width 80 height 35
click at [733, 291] on span "All" at bounding box center [747, 294] width 39 height 35
click at [751, 258] on input "iwqkjwd" at bounding box center [802, 260] width 308 height 35
type input "i"
click at [761, 191] on input at bounding box center [802, 186] width 308 height 35
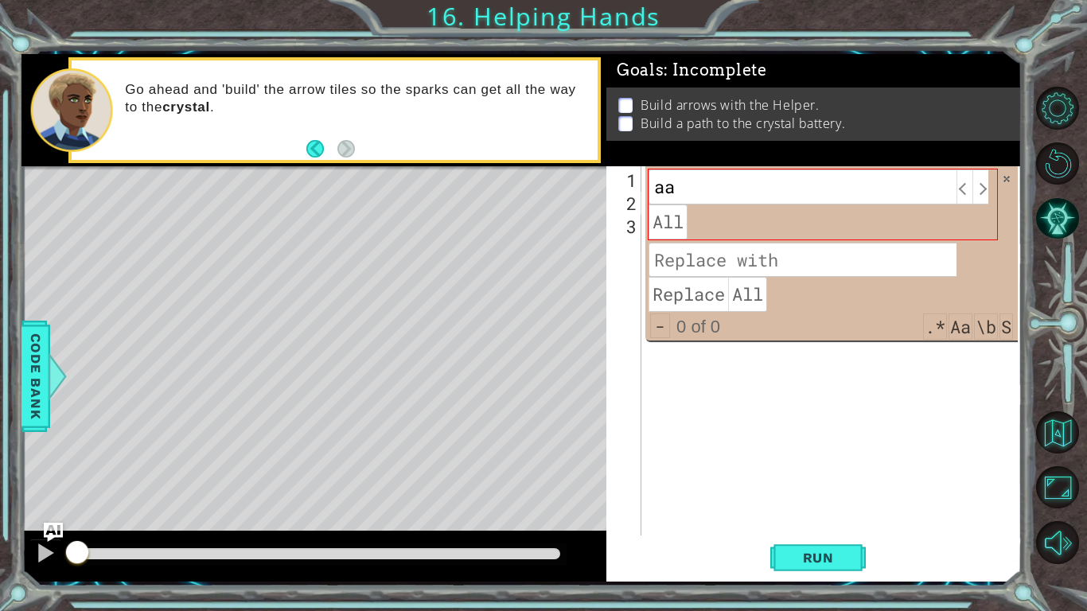
type input "a"
click at [660, 222] on span "All" at bounding box center [667, 221] width 39 height 35
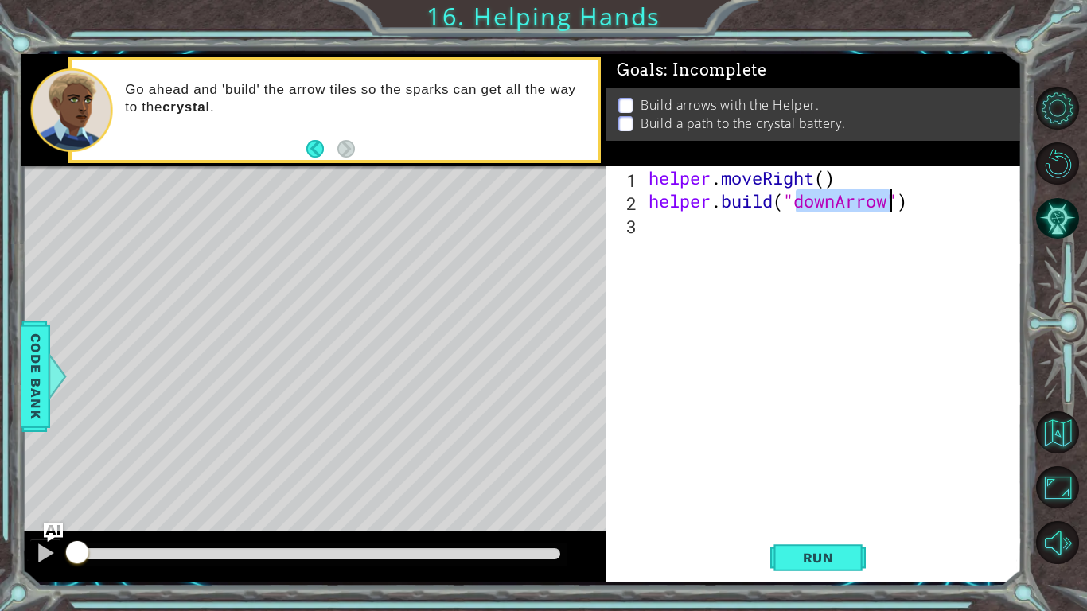
click at [893, 219] on div "helper . moveRight ( ) helper . build ( "downArrow" )" at bounding box center [835, 373] width 380 height 415
type textarea "[DOMAIN_NAME]("downArrow")"
click at [1054, 115] on button "Level Options" at bounding box center [1057, 108] width 43 height 43
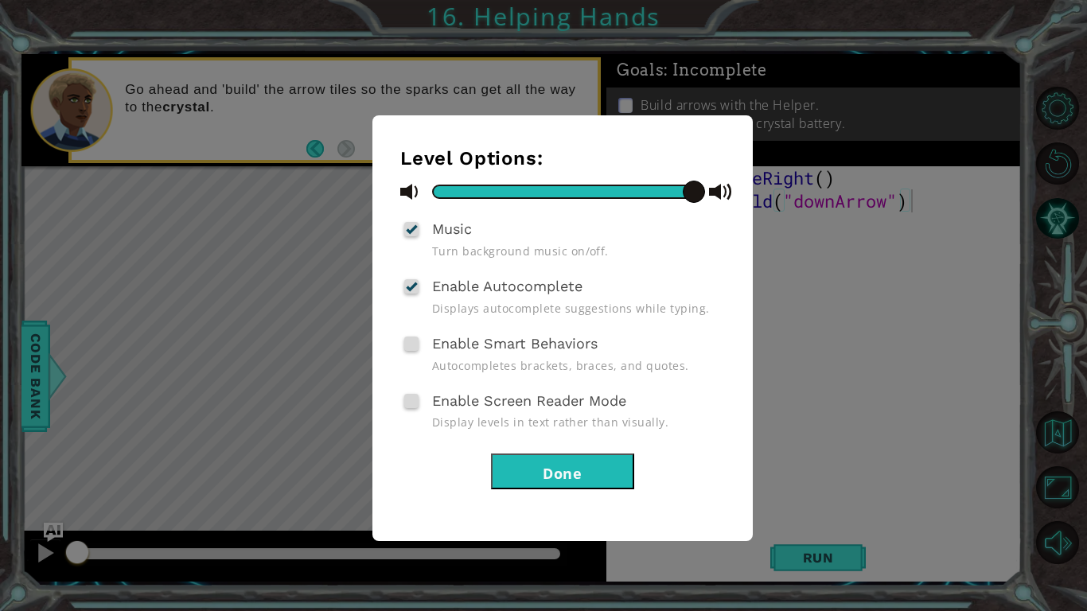
click at [966, 162] on div "Level Options: Music Turn background music on/off. Enable Autocomplete Displays…" at bounding box center [543, 305] width 1087 height 611
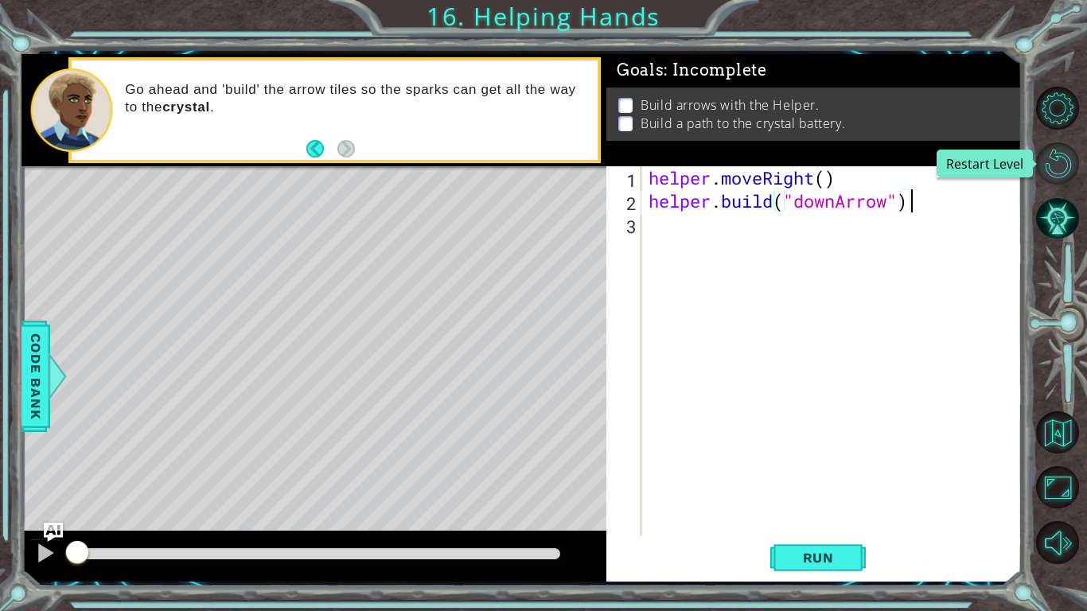
click at [1047, 158] on button "Restart Level" at bounding box center [1057, 163] width 43 height 43
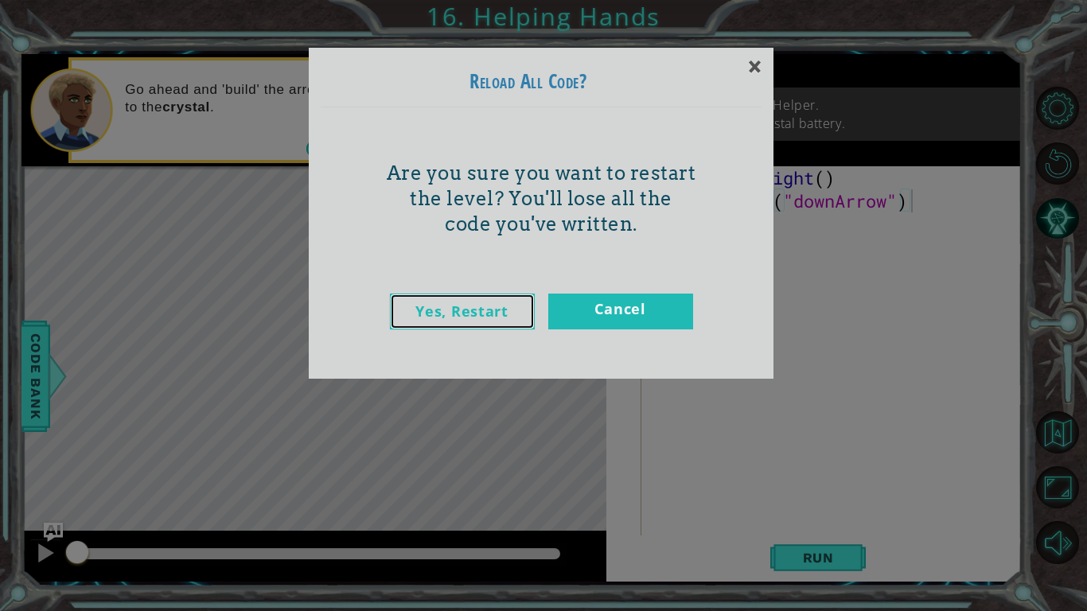
click at [479, 309] on link "Yes, Restart" at bounding box center [462, 312] width 145 height 36
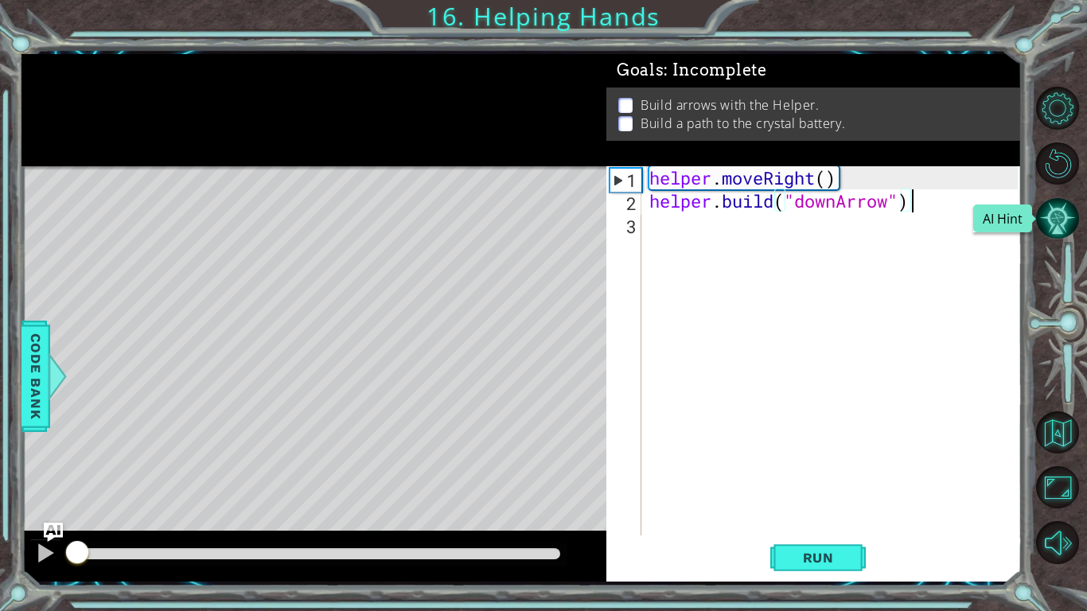
click at [1060, 219] on button "AI Hint" at bounding box center [1057, 218] width 43 height 43
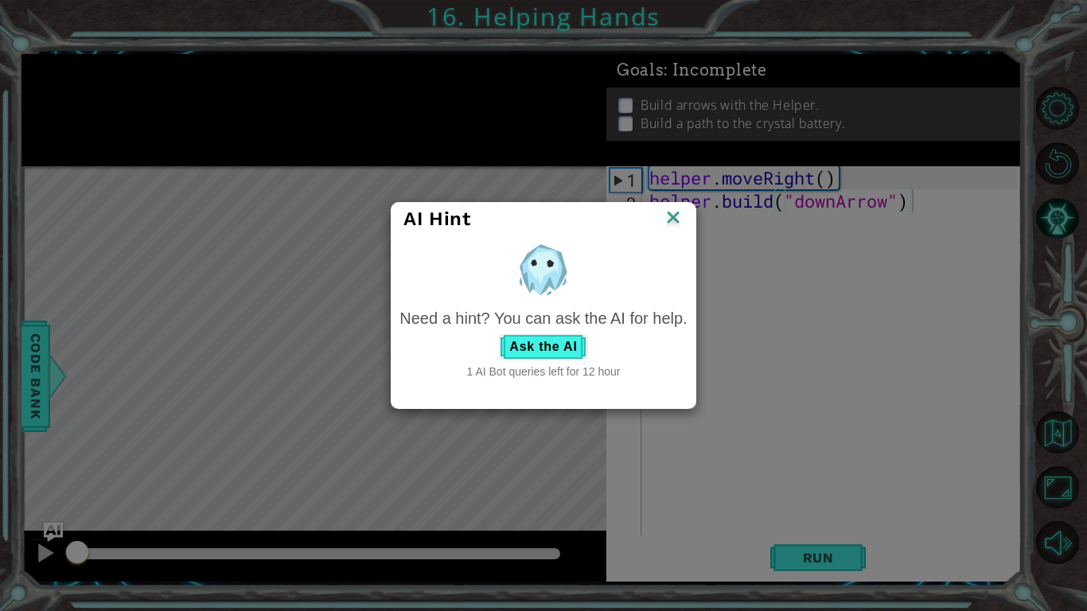
click at [679, 221] on img at bounding box center [673, 219] width 21 height 24
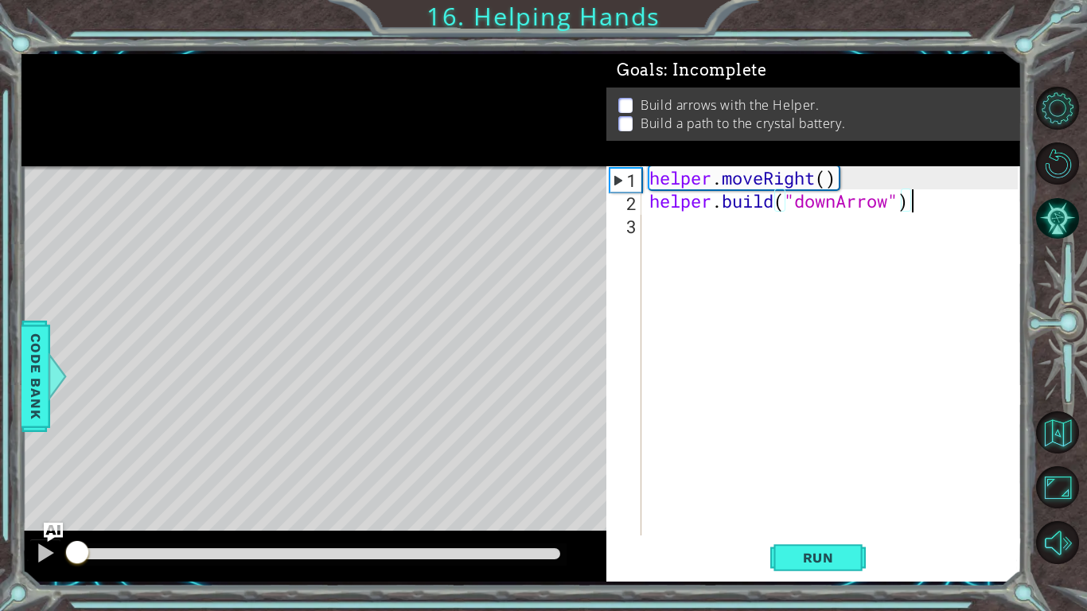
click at [679, 221] on div "helper . moveRight ( ) helper . build ( "downArrow" )" at bounding box center [836, 373] width 380 height 415
click at [1058, 417] on button "Back to Map" at bounding box center [1057, 432] width 43 height 43
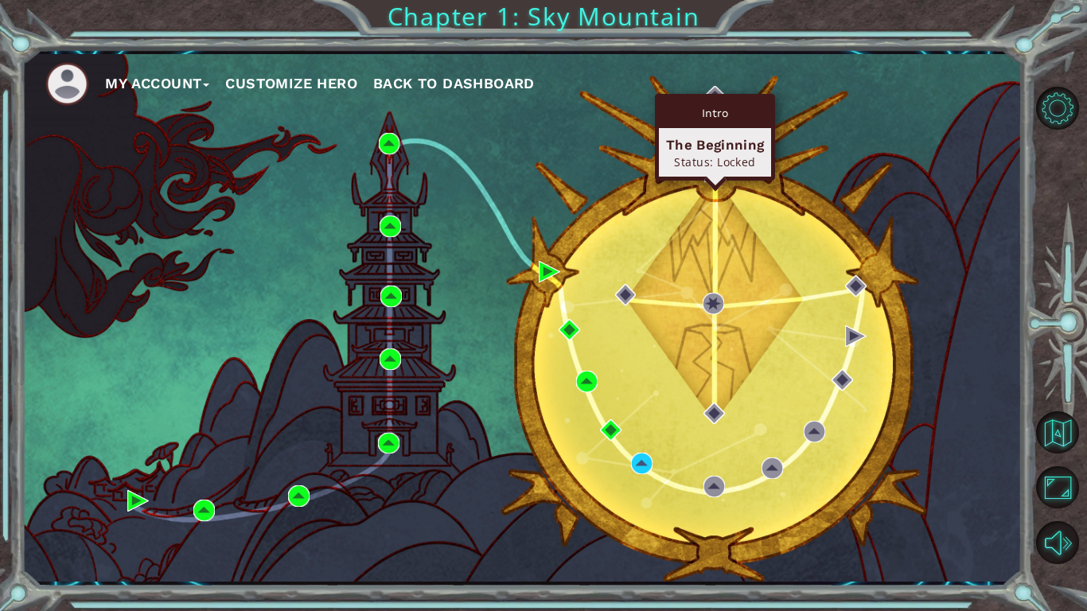
click at [717, 98] on div "Intro" at bounding box center [715, 113] width 112 height 30
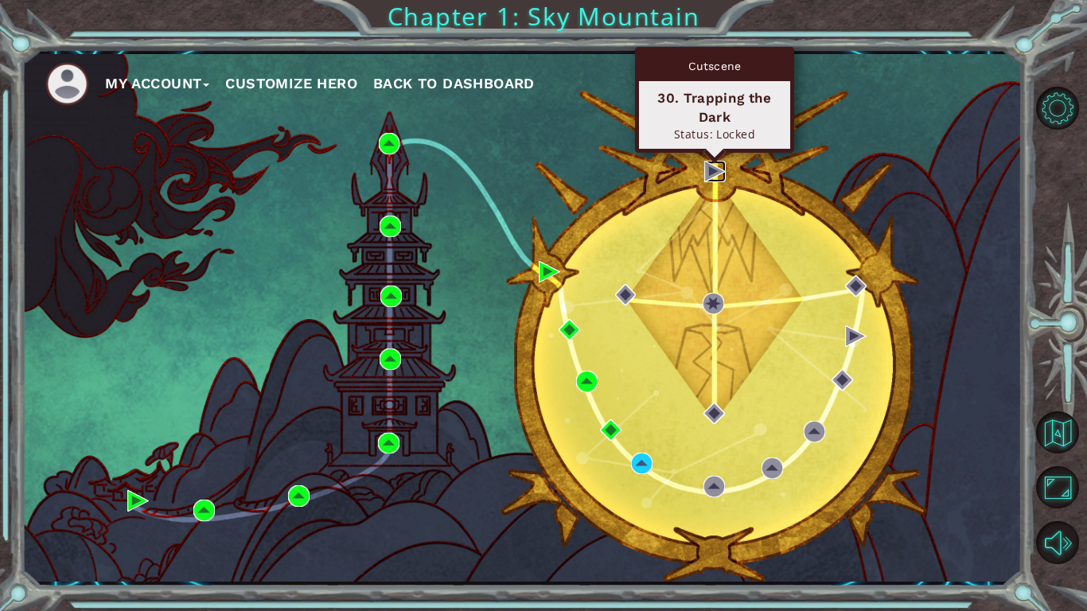
click at [710, 171] on img at bounding box center [714, 171] width 21 height 21
click at [709, 181] on img at bounding box center [714, 171] width 21 height 21
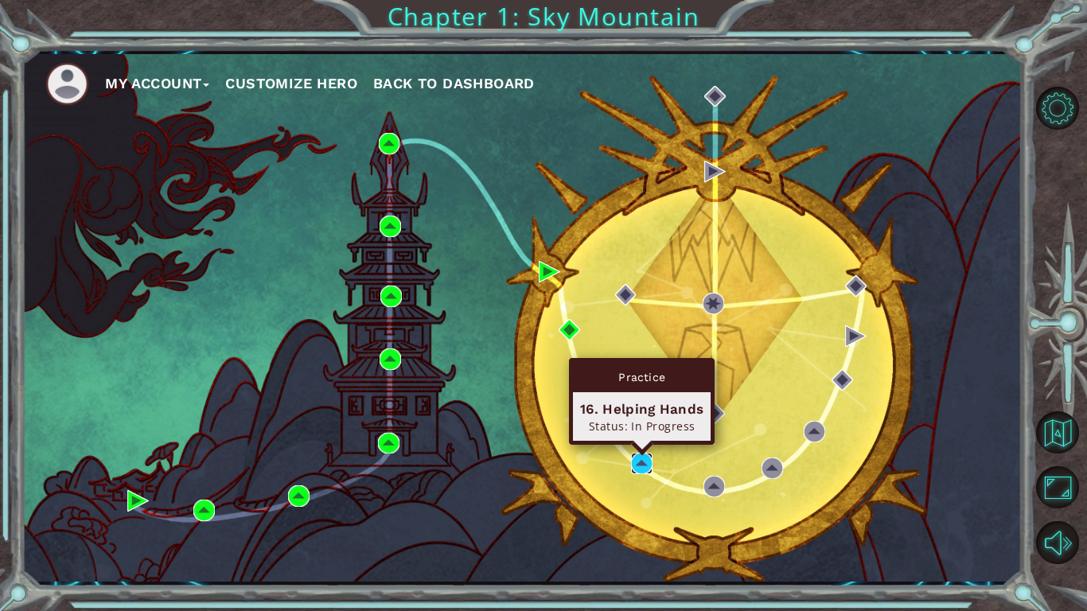
click at [637, 463] on img at bounding box center [641, 463] width 21 height 21
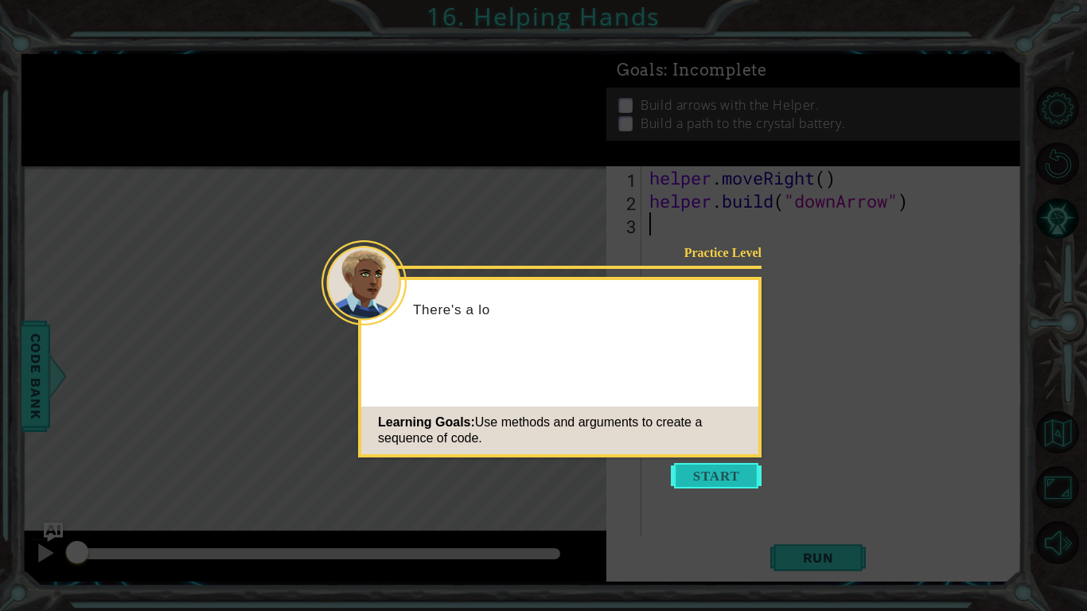
click at [719, 463] on button "Start" at bounding box center [716, 475] width 91 height 25
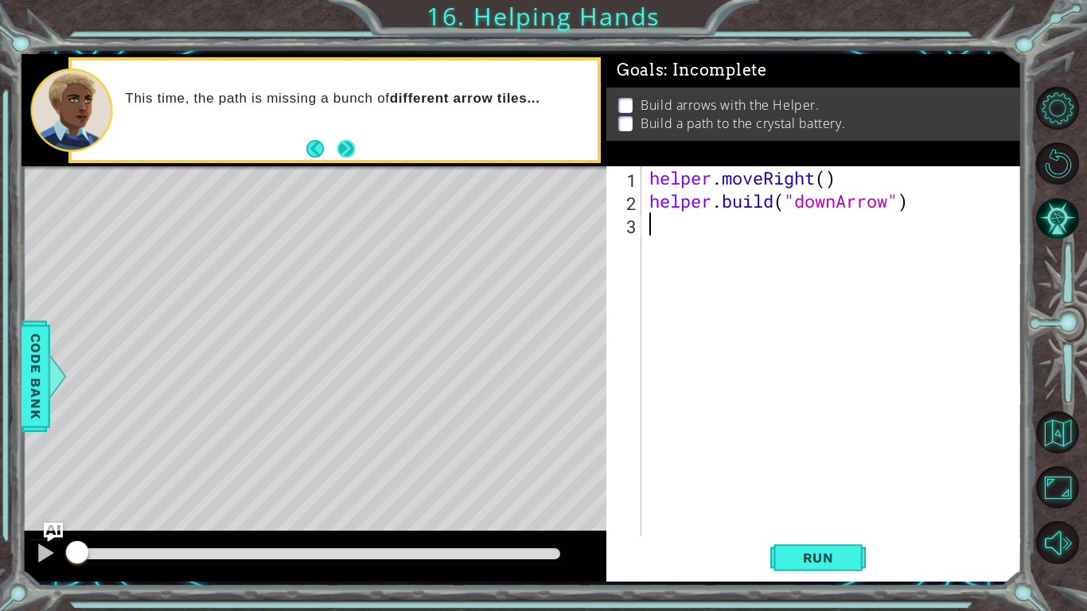
click at [341, 150] on button "Next" at bounding box center [346, 149] width 18 height 18
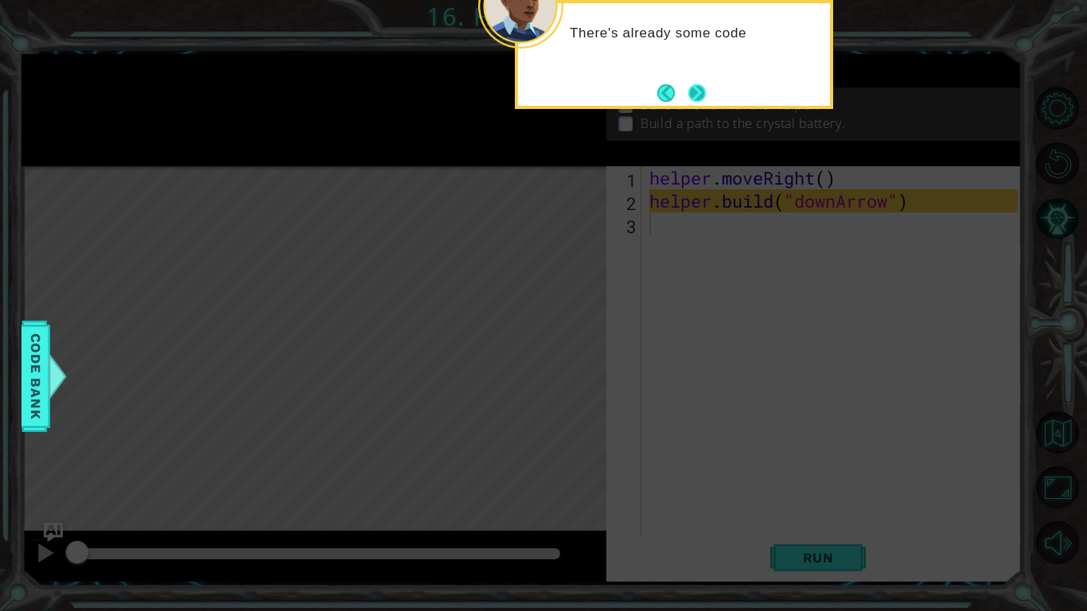
click at [706, 96] on button "Next" at bounding box center [697, 93] width 18 height 18
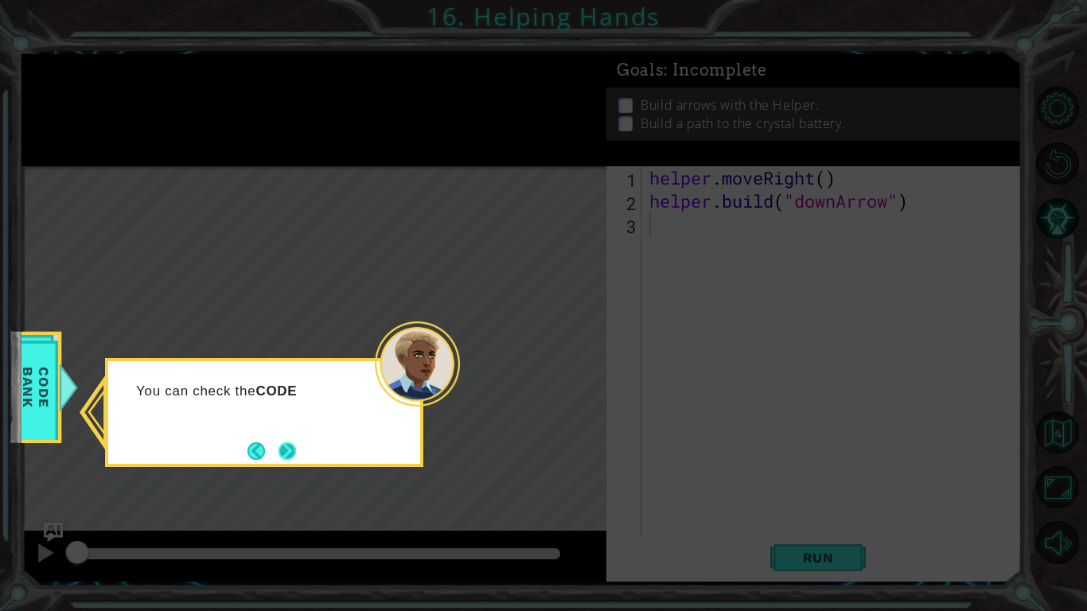
click at [291, 452] on button "Next" at bounding box center [287, 451] width 18 height 18
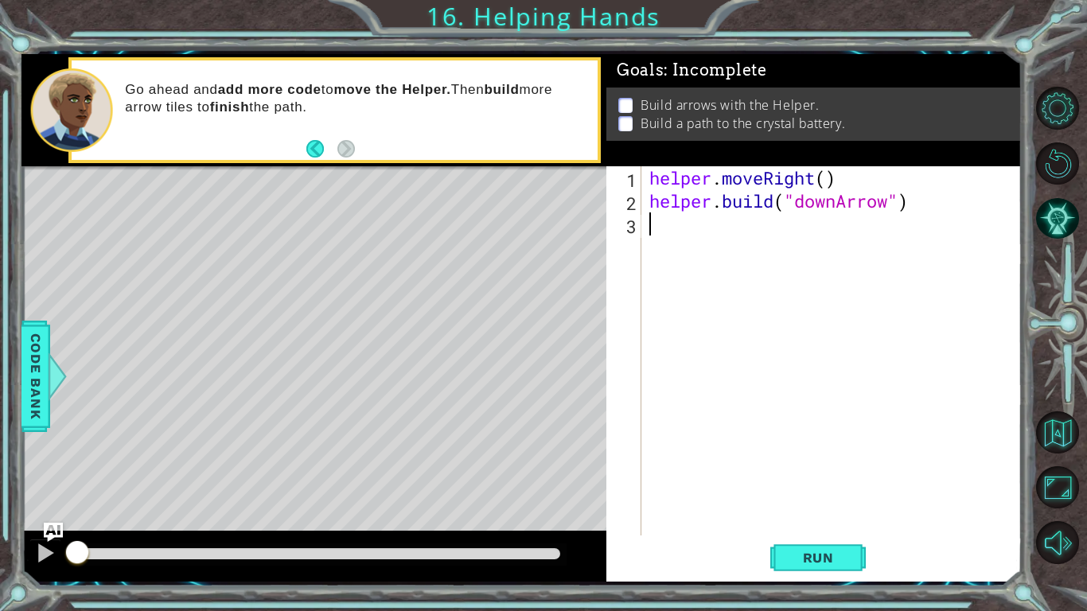
click at [371, 149] on div "Go ahead and add more code to move the Helper. Then build more arrow tiles to f…" at bounding box center [334, 109] width 525 height 99
click at [771, 551] on button "Run" at bounding box center [817, 557] width 95 height 41
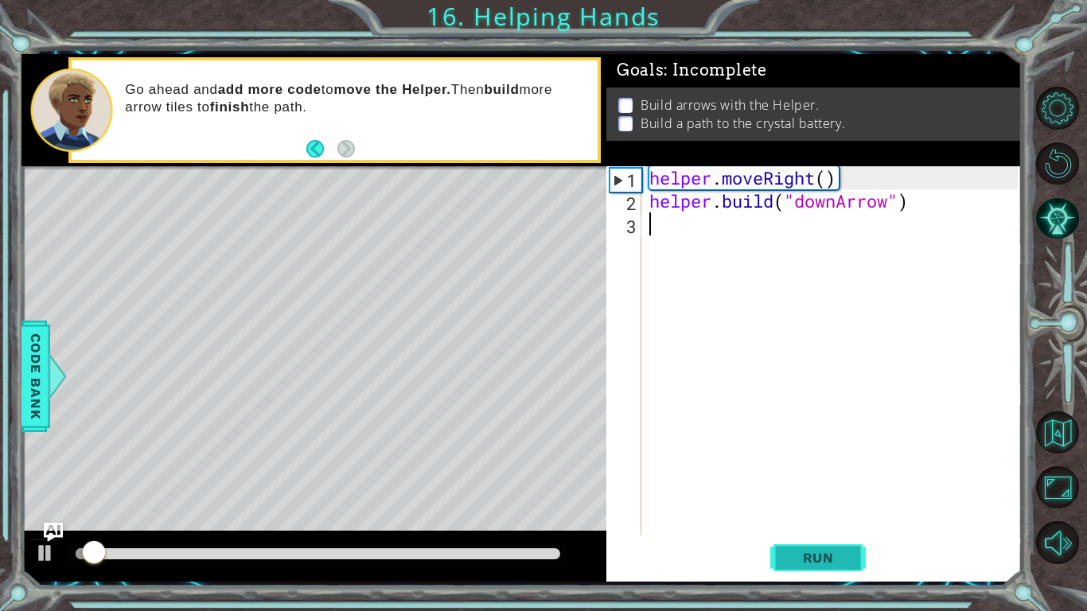
click at [771, 548] on button "Run" at bounding box center [817, 557] width 95 height 41
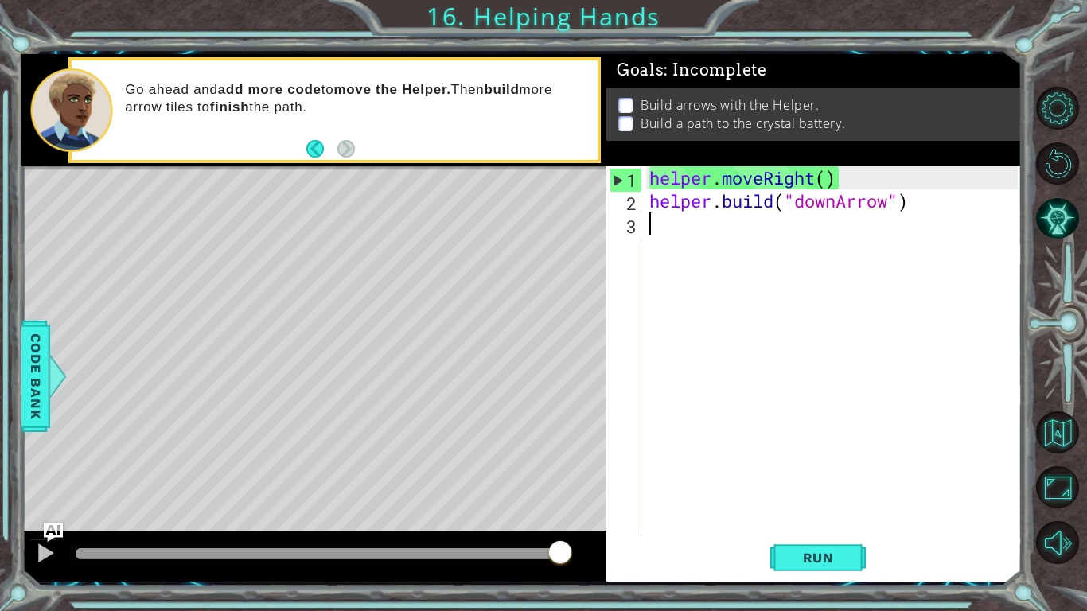
type textarea "/"
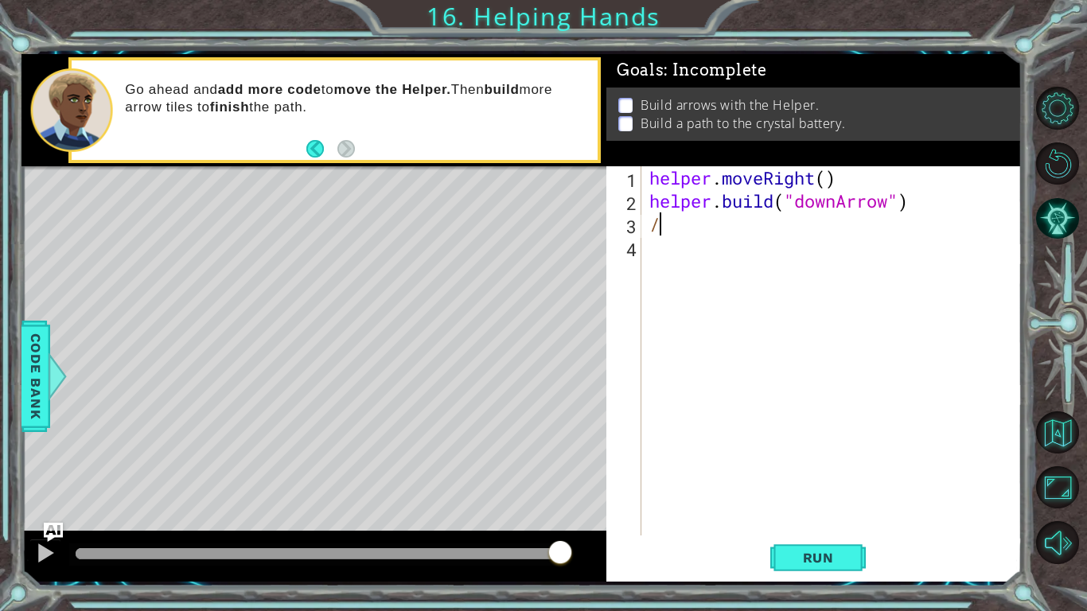
type textarea "/"
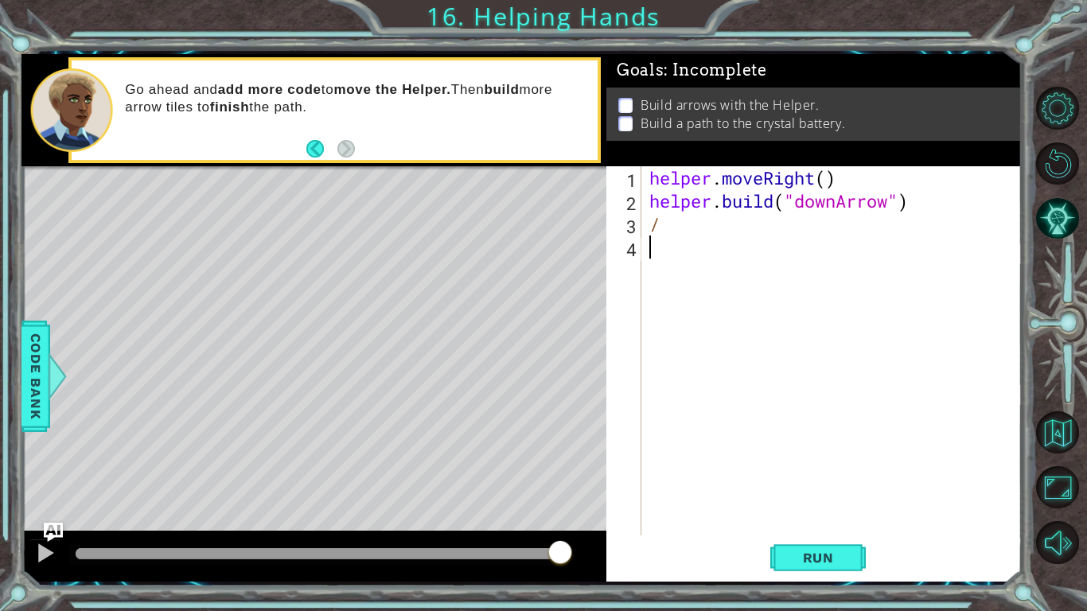
type textarea "/"
type textarea "[DOMAIN_NAME]("downArrow")"
